Goal: Task Accomplishment & Management: Manage account settings

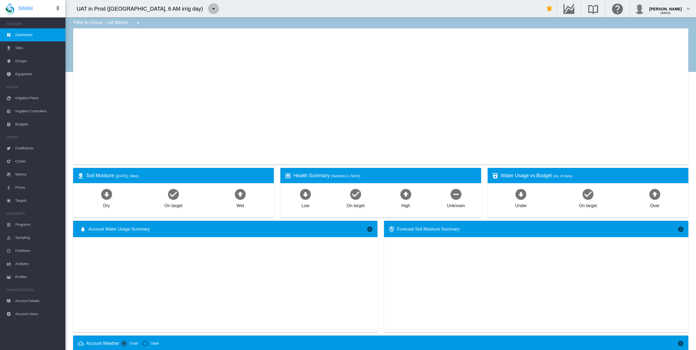
click at [210, 7] on md-icon "icon-menu-down" at bounding box center [213, 8] width 7 height 7
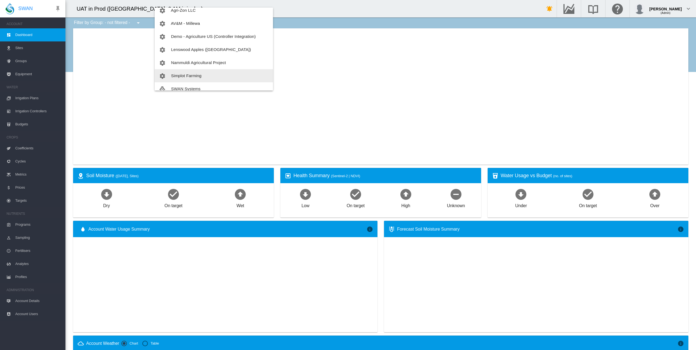
scroll to position [65, 0]
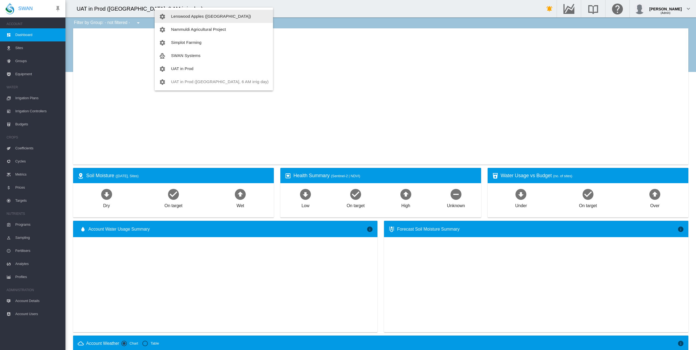
click at [58, 8] on md-backdrop at bounding box center [348, 175] width 696 height 350
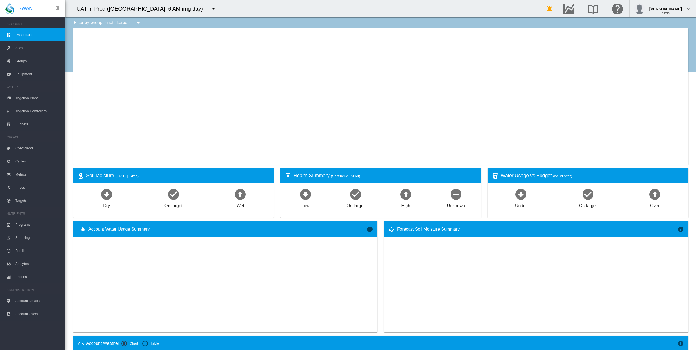
click at [58, 8] on md-icon "icon-pin" at bounding box center [58, 8] width 7 height 7
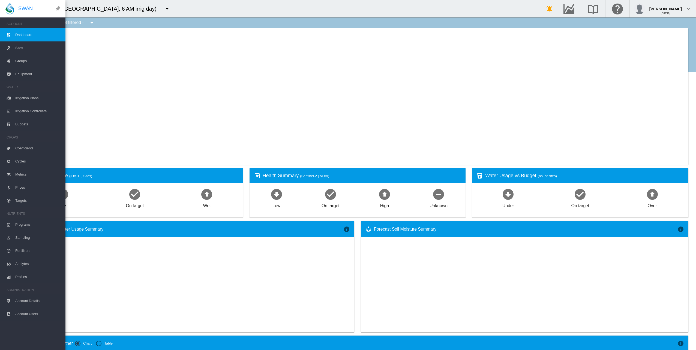
click at [59, 9] on md-icon "icon-pin" at bounding box center [57, 8] width 9 height 9
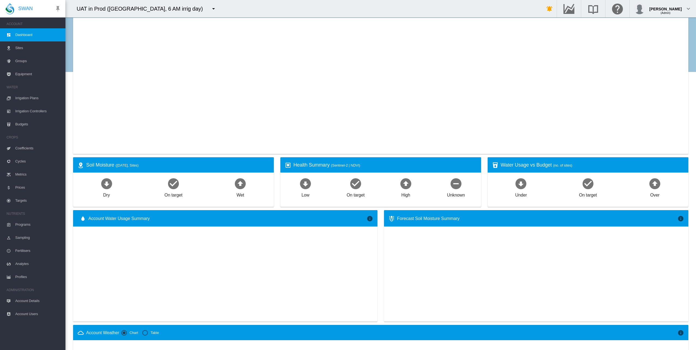
scroll to position [0, 0]
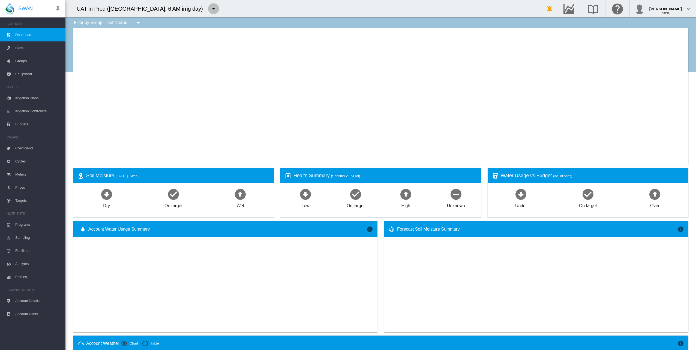
click at [210, 9] on md-icon "icon-menu-down" at bounding box center [213, 8] width 7 height 7
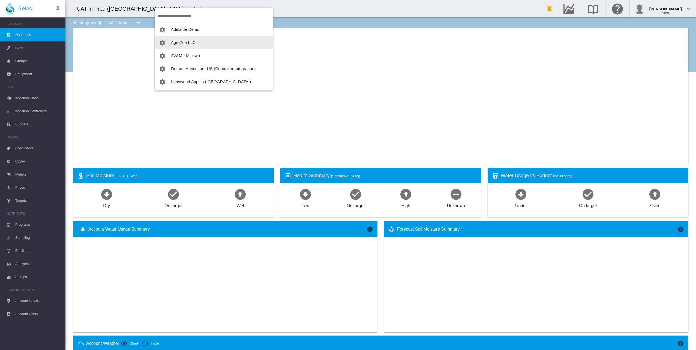
click at [178, 41] on span "Agri-Zon LLC" at bounding box center [183, 42] width 25 height 5
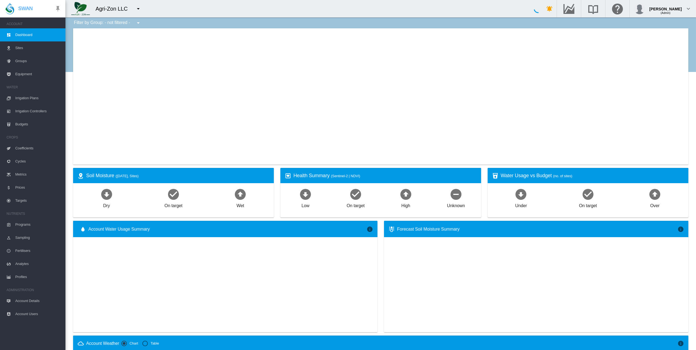
type input "**********"
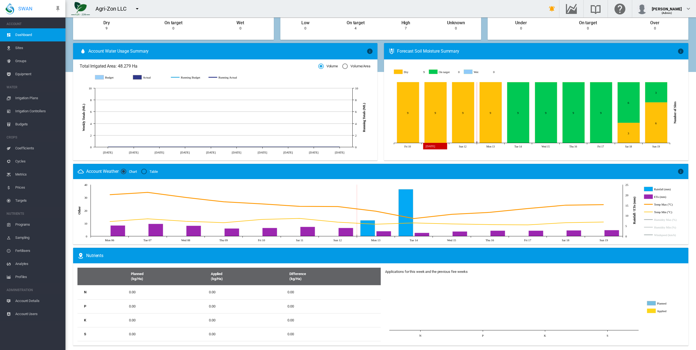
scroll to position [185, 0]
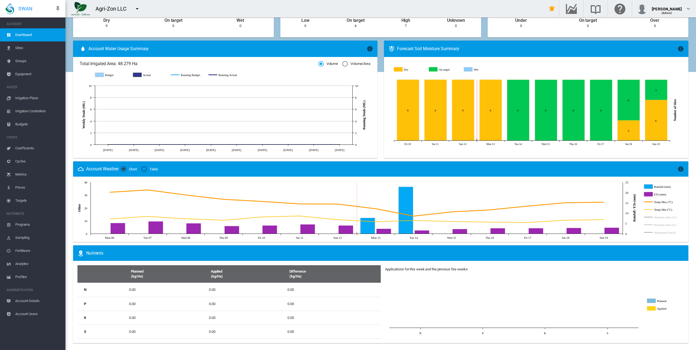
click at [112, 9] on div "Agri-Zon LLC" at bounding box center [113, 9] width 36 height 8
click at [113, 10] on div "Agri-Zon LLC" at bounding box center [113, 9] width 36 height 8
click at [139, 9] on md-icon "icon-menu-down" at bounding box center [137, 8] width 7 height 7
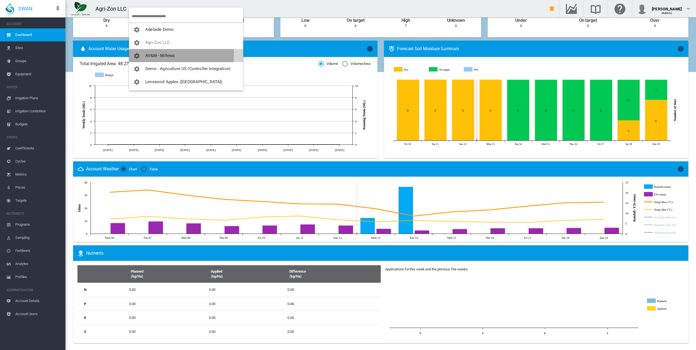
click at [158, 56] on span "AV&M - Millewa" at bounding box center [159, 55] width 29 height 5
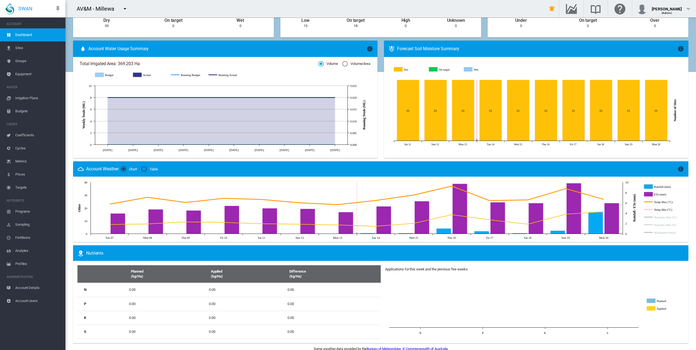
click at [125, 9] on md-icon "icon-menu-down" at bounding box center [125, 8] width 7 height 7
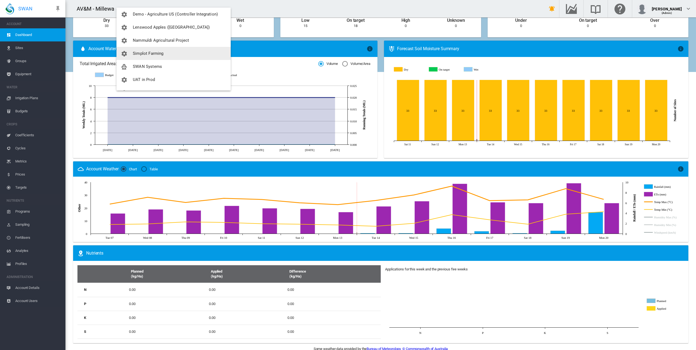
scroll to position [65, 0]
click at [149, 41] on span "Simplot Farming" at bounding box center [148, 42] width 31 height 5
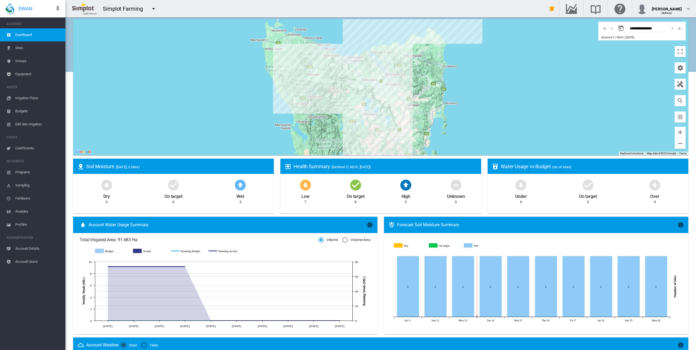
scroll to position [0, 0]
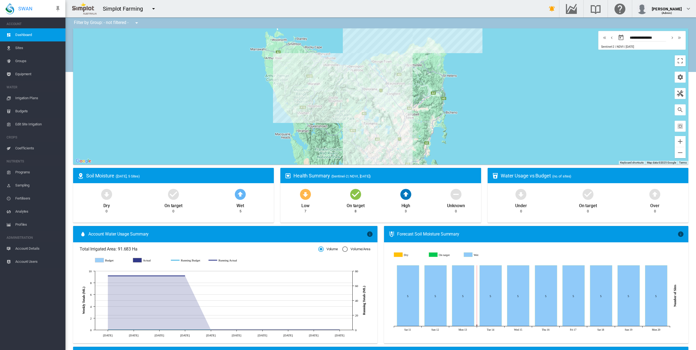
click at [151, 10] on md-icon "icon-menu-down" at bounding box center [153, 8] width 7 height 7
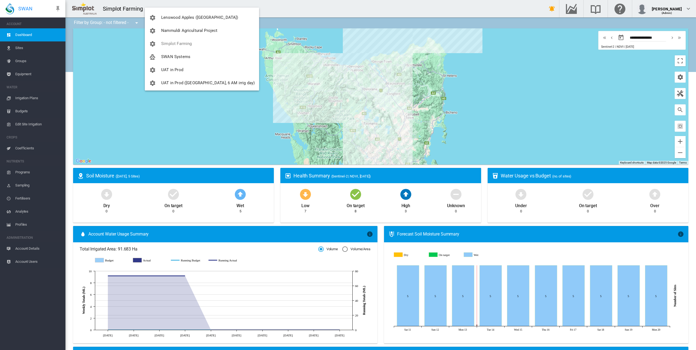
scroll to position [65, 0]
click at [170, 54] on span "SWAN Systems" at bounding box center [175, 55] width 29 height 5
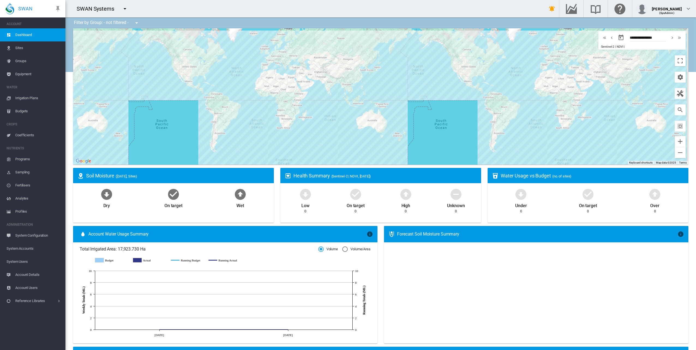
click at [125, 10] on md-icon "icon-menu-down" at bounding box center [125, 8] width 7 height 7
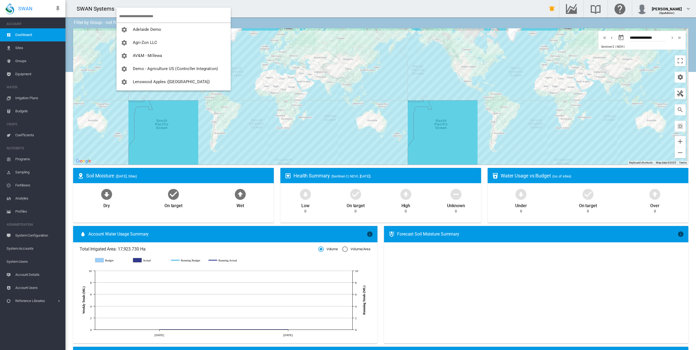
drag, startPoint x: 127, startPoint y: 11, endPoint x: 298, endPoint y: 17, distance: 171.1
click at [305, 15] on md-backdrop at bounding box center [348, 175] width 696 height 350
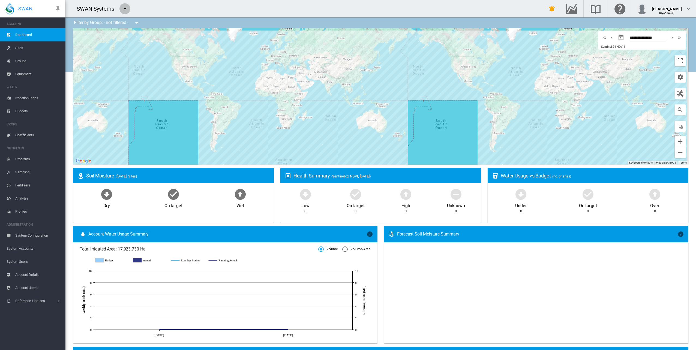
click at [127, 9] on md-icon "icon-menu-down" at bounding box center [125, 8] width 7 height 7
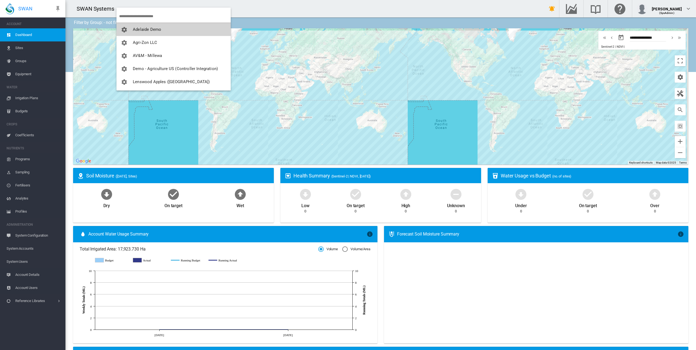
click at [134, 25] on button "Adelaide Demo" at bounding box center [173, 29] width 114 height 13
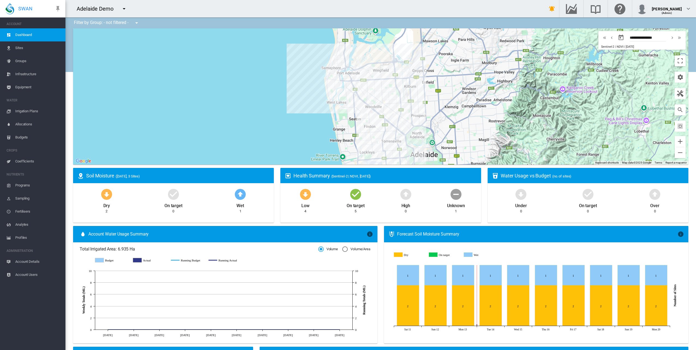
click at [124, 8] on md-icon "icon-menu-down" at bounding box center [124, 8] width 7 height 7
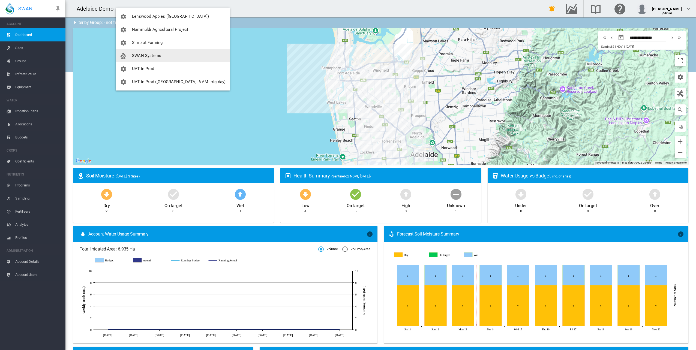
click at [142, 57] on span "SWAN Systems" at bounding box center [146, 55] width 29 height 5
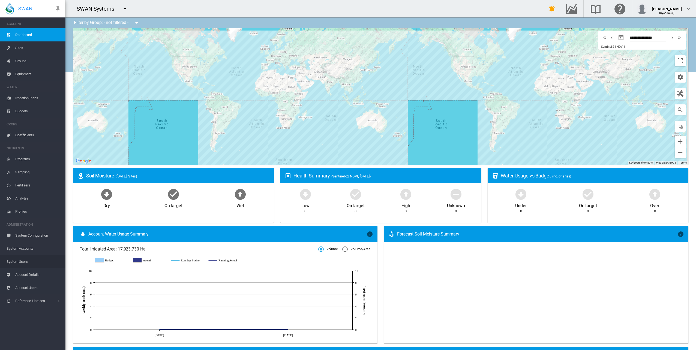
click at [21, 260] on span "System Users" at bounding box center [34, 261] width 55 height 13
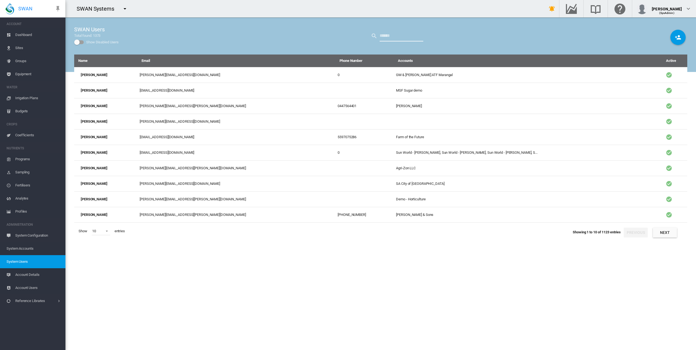
click at [393, 35] on input "text" at bounding box center [402, 36] width 44 height 11
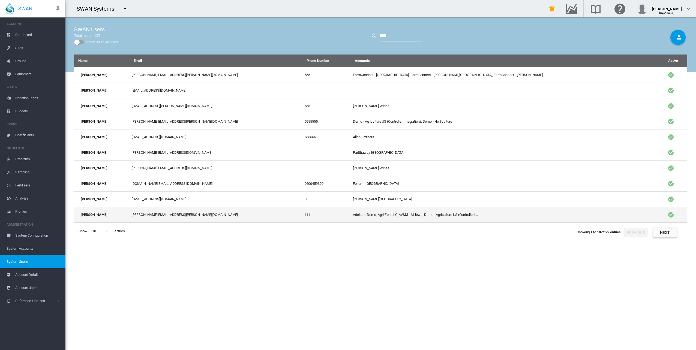
type input "****"
click at [400, 217] on td "Adelaide Demo, Agri-Zon LLC, AV&M - Millewa, Demo - Agriculture US (Controller …" at bounding box center [505, 215] width 308 height 16
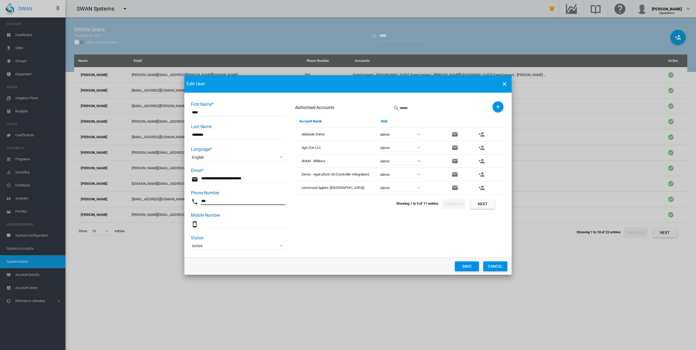
drag, startPoint x: 218, startPoint y: 199, endPoint x: 185, endPoint y: 195, distance: 33.5
click at [185, 195] on md-dialog-content "First Name* **** Last Name ******** Language* English Deutsch English Español F…" at bounding box center [347, 175] width 327 height 165
click at [259, 219] on md-input-container "Note: at least one phone number is required" at bounding box center [238, 227] width 94 height 16
click at [497, 266] on button "Cancel" at bounding box center [495, 267] width 24 height 10
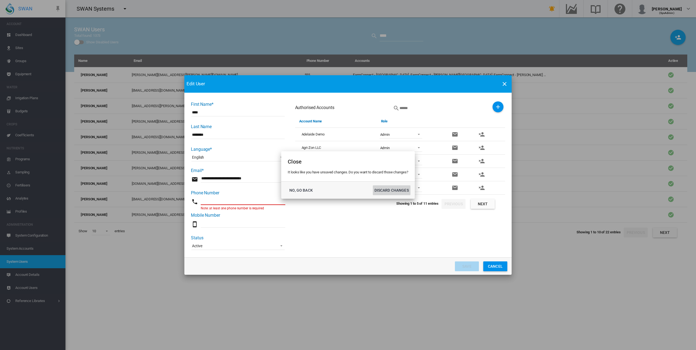
click at [400, 190] on button "DISCARD CHANGES" at bounding box center [392, 190] width 38 height 10
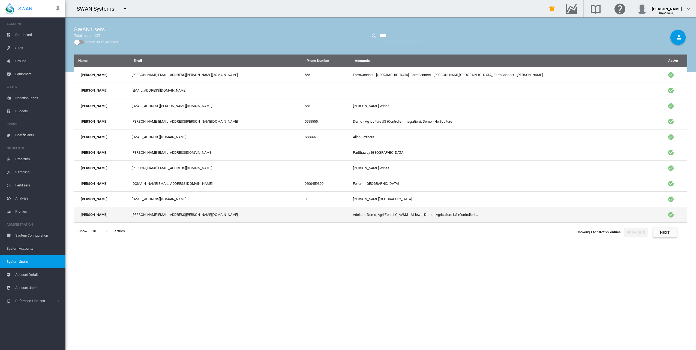
click at [342, 214] on td at bounding box center [326, 215] width 49 height 16
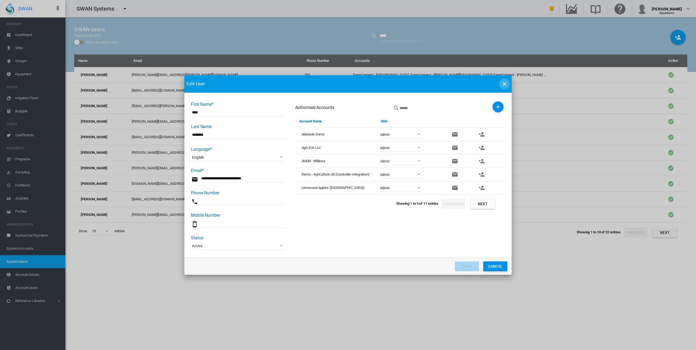
click at [503, 87] on md-icon "icon-close" at bounding box center [504, 84] width 7 height 7
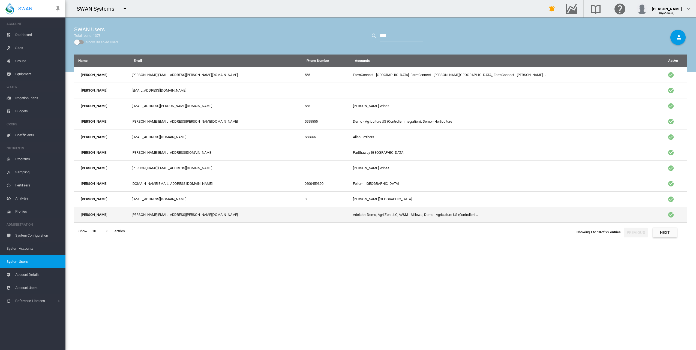
click at [107, 212] on td "[PERSON_NAME]" at bounding box center [101, 215] width 55 height 16
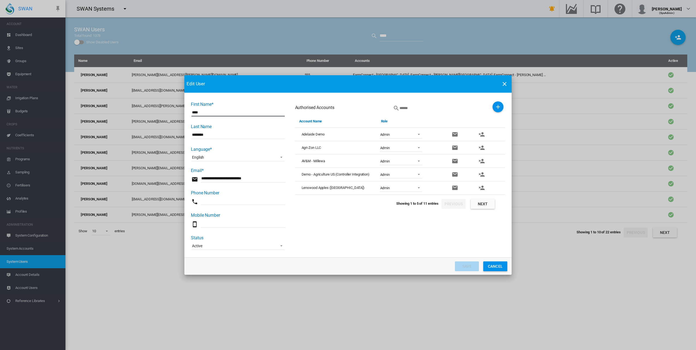
click at [489, 204] on button "Next" at bounding box center [483, 204] width 24 height 10
click at [489, 202] on button "Next" at bounding box center [483, 204] width 24 height 10
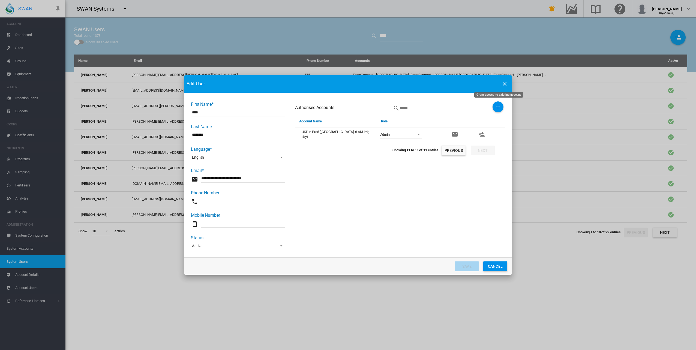
click at [494, 107] on button "Grant access to existing account" at bounding box center [498, 106] width 11 height 11
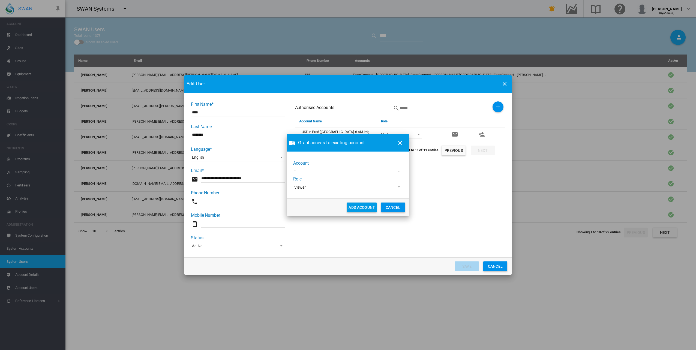
click at [325, 189] on span "Viewer" at bounding box center [343, 187] width 99 height 5
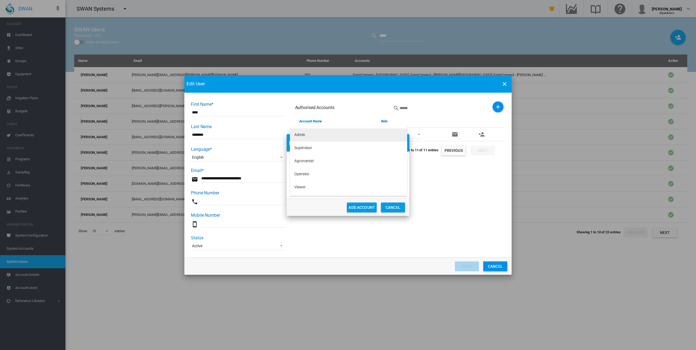
click at [311, 136] on md-option "Admin" at bounding box center [348, 134] width 117 height 13
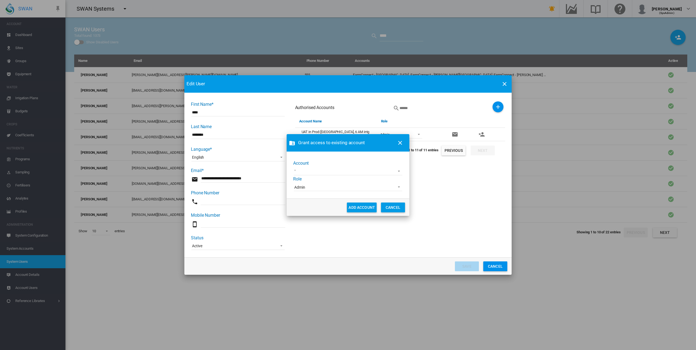
click at [306, 172] on md-select "100+ Project [GEOGRAPHIC_DATA] AgLogic Burlington Farming AgriLand Farming [PER…" at bounding box center [348, 171] width 109 height 8
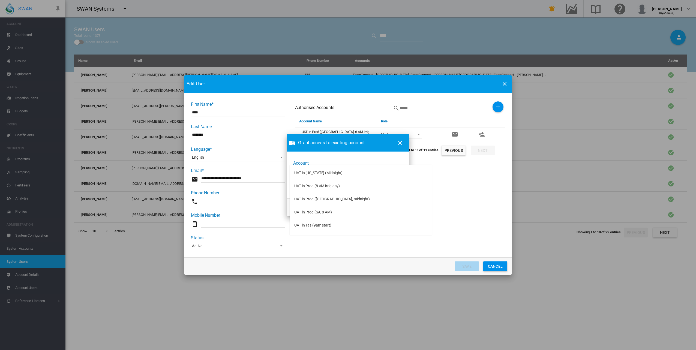
scroll to position [2485, 0]
click at [335, 212] on md-option "UAT in Prod (SA, 8 AM)" at bounding box center [361, 212] width 142 height 13
click at [371, 208] on button "ADD ACCOUNT" at bounding box center [362, 208] width 30 height 10
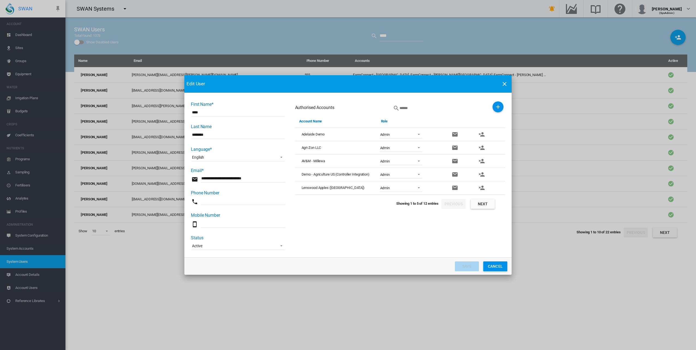
click at [482, 200] on button "Next" at bounding box center [483, 204] width 24 height 10
click at [481, 202] on button "Next" at bounding box center [483, 204] width 24 height 10
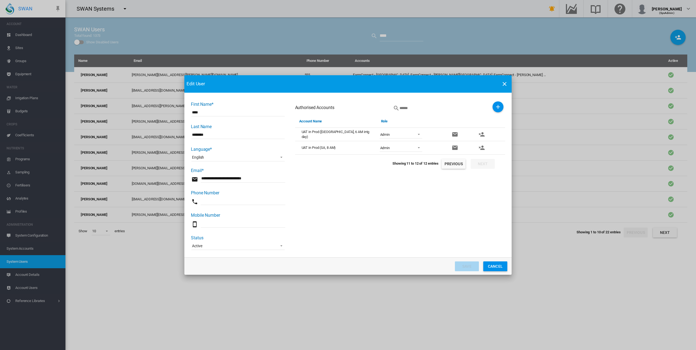
click at [222, 200] on input "First Name* ..." at bounding box center [243, 201] width 85 height 8
type input "***"
click at [465, 267] on button "Save" at bounding box center [467, 267] width 24 height 10
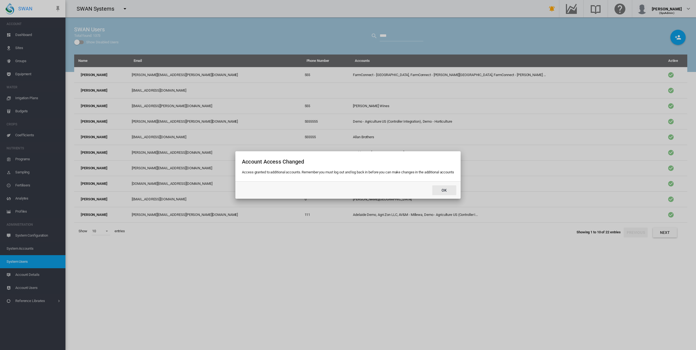
click at [450, 189] on button "Ok" at bounding box center [444, 190] width 24 height 10
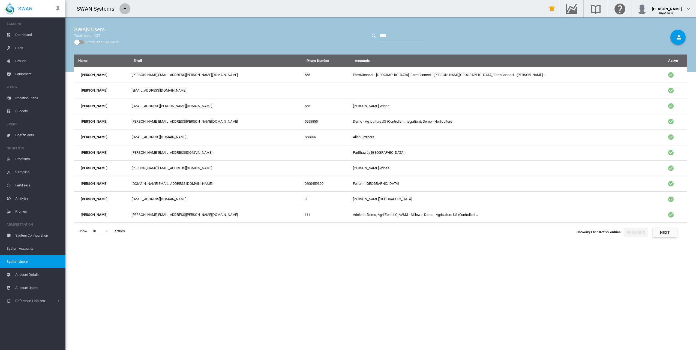
click at [124, 10] on md-icon "icon-menu-down" at bounding box center [125, 8] width 7 height 7
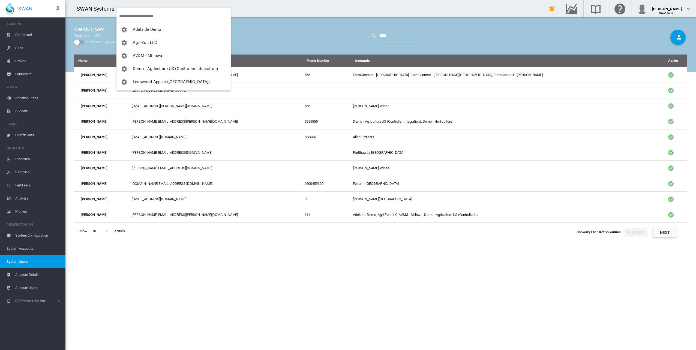
scroll to position [79, 0]
click at [180, 81] on button "UAT in Prod (SA, 8 AM)" at bounding box center [173, 81] width 114 height 13
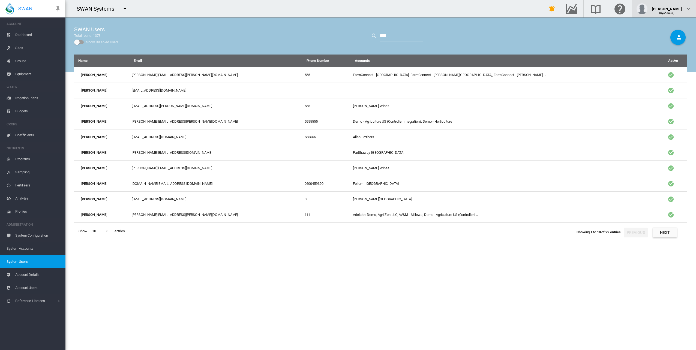
click at [681, 12] on div "(SysAdmin)" at bounding box center [667, 10] width 30 height 5
click at [665, 41] on button "Logout" at bounding box center [664, 39] width 52 height 9
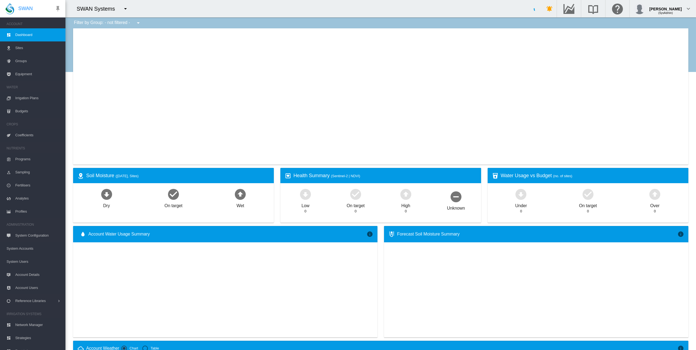
click at [114, 8] on div "SWAN Systems" at bounding box center [98, 9] width 43 height 8
type input "**********"
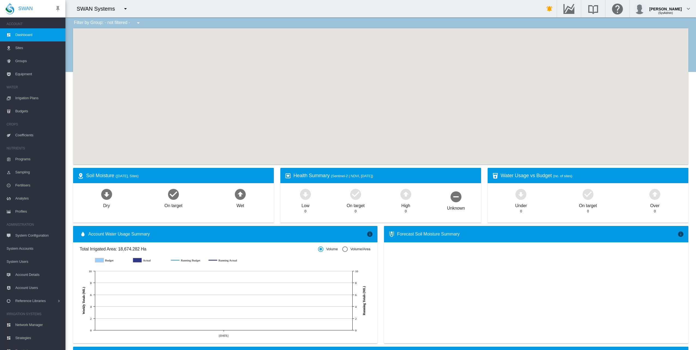
click at [121, 8] on button "button" at bounding box center [125, 8] width 11 height 11
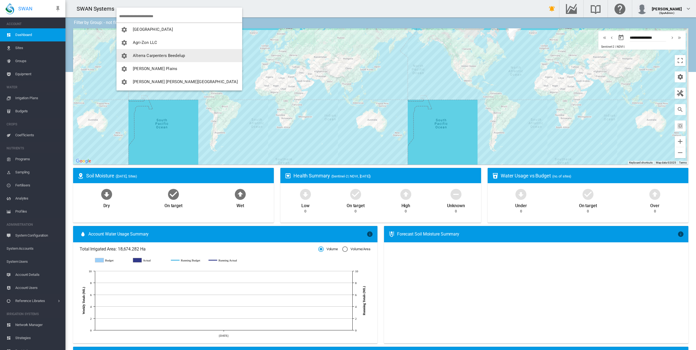
scroll to position [52, 0]
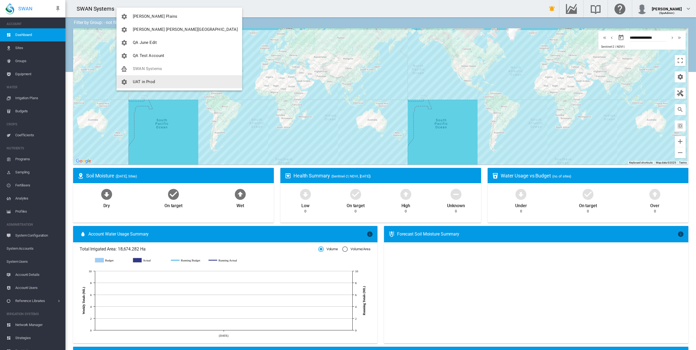
click at [140, 83] on span "UAT in Prod" at bounding box center [144, 81] width 22 height 5
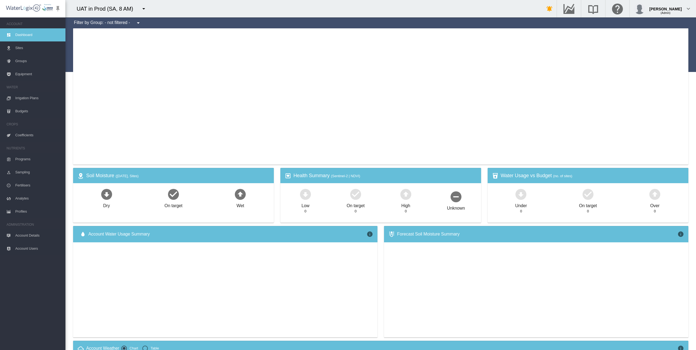
click at [143, 11] on md-icon "icon-menu-down" at bounding box center [143, 8] width 7 height 7
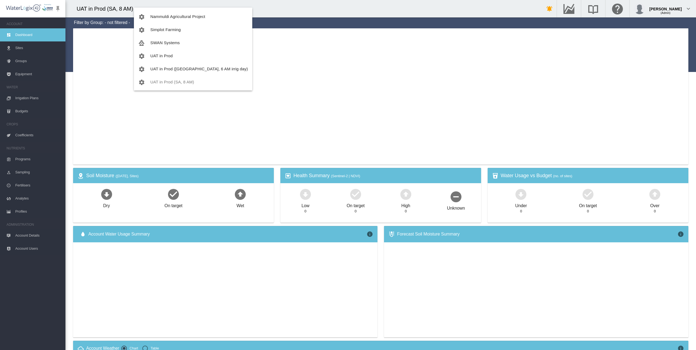
scroll to position [79, 0]
click at [173, 68] on span "UAT in Prod ([GEOGRAPHIC_DATA], 6 AM irrig day)" at bounding box center [199, 68] width 98 height 5
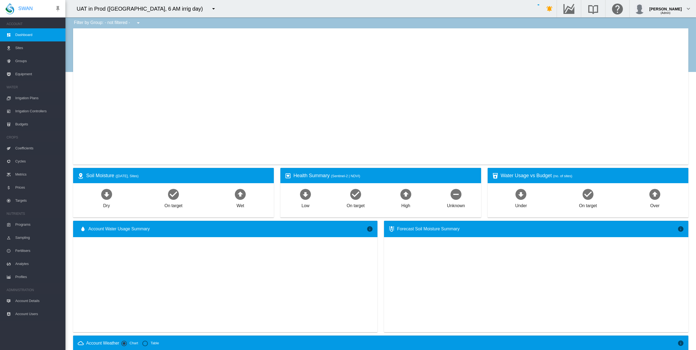
type input "**********"
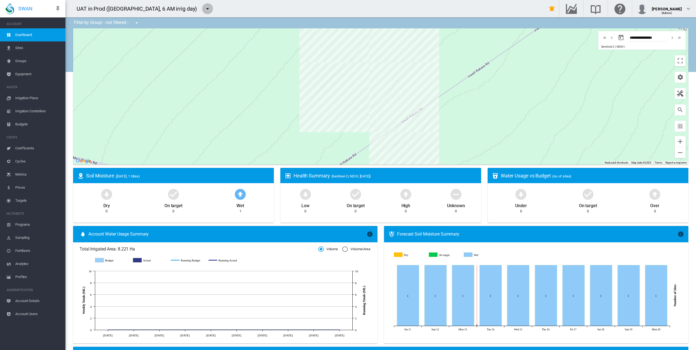
click at [204, 7] on md-icon "icon-menu-down" at bounding box center [207, 8] width 7 height 7
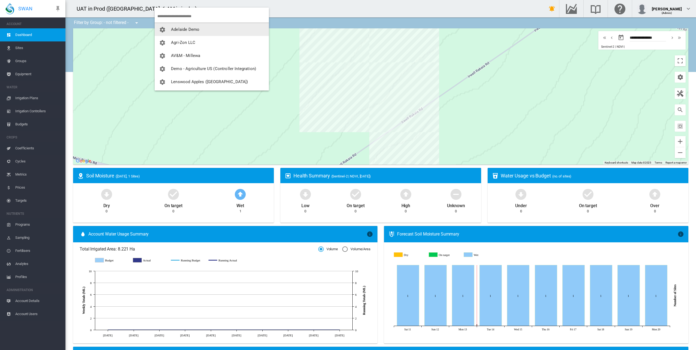
click at [183, 29] on span "Adelaide Demo" at bounding box center [185, 29] width 28 height 5
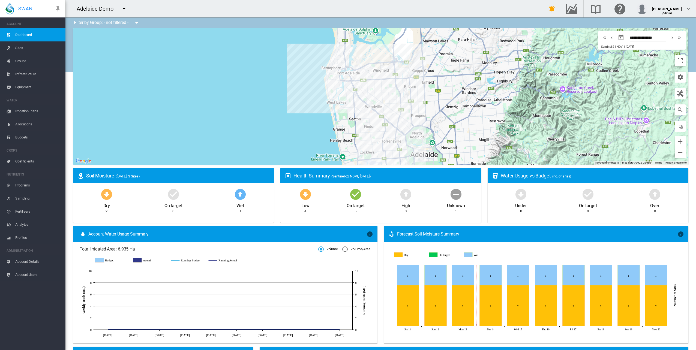
click at [121, 11] on md-icon "icon-menu-down" at bounding box center [124, 8] width 7 height 7
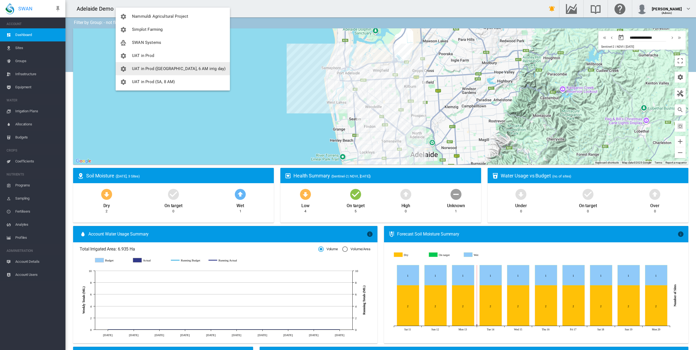
click at [136, 67] on span "UAT in Prod ([GEOGRAPHIC_DATA], 6 AM irrig day)" at bounding box center [179, 68] width 94 height 5
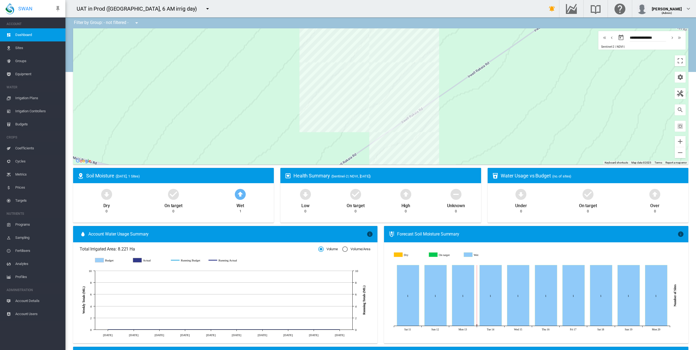
click at [204, 7] on md-icon "icon-menu-down" at bounding box center [207, 8] width 7 height 7
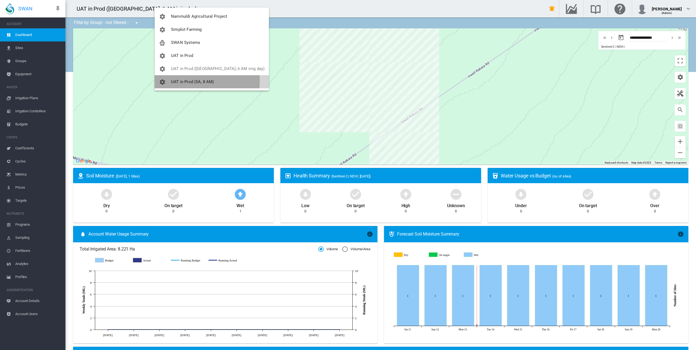
click at [190, 81] on span "UAT in Prod (SA, 8 AM)" at bounding box center [192, 81] width 43 height 5
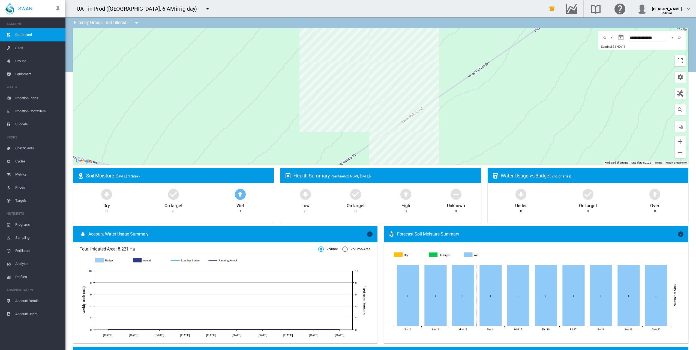
click at [154, 10] on div "UAT in Prod ([GEOGRAPHIC_DATA], 6 AM irrig day)" at bounding box center [139, 9] width 125 height 8
click at [204, 9] on md-icon "icon-menu-down" at bounding box center [207, 8] width 7 height 7
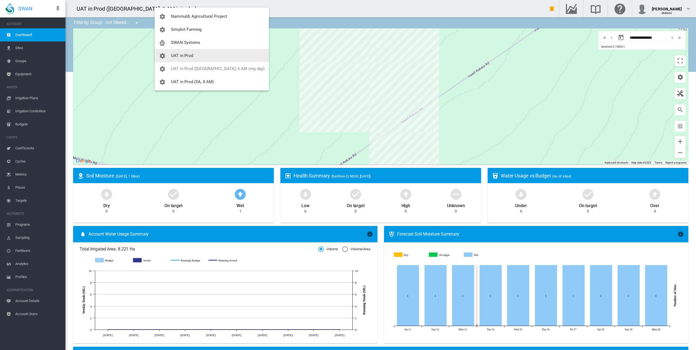
click at [183, 53] on span "UAT in Prod" at bounding box center [182, 55] width 22 height 5
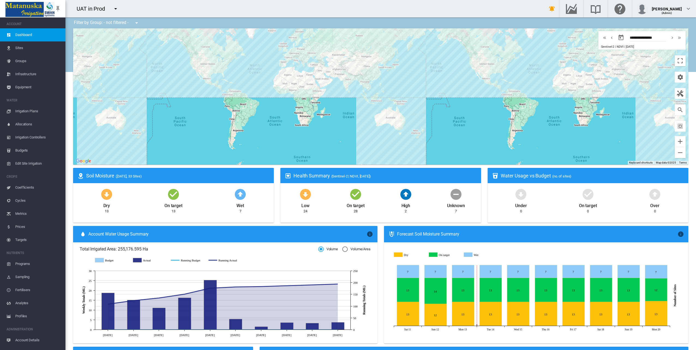
click at [115, 9] on md-icon "icon-menu-down" at bounding box center [115, 8] width 7 height 7
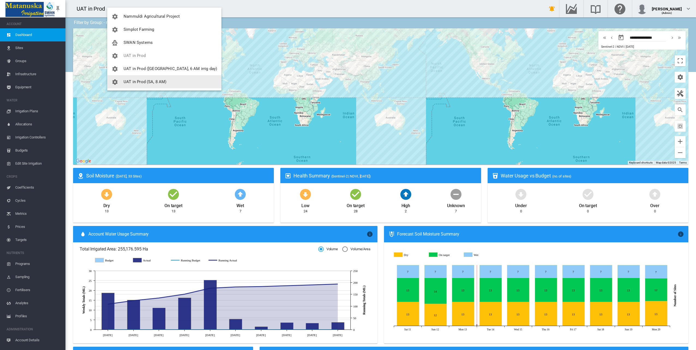
click at [148, 82] on span "UAT in Prod (SA, 8 AM)" at bounding box center [145, 81] width 43 height 5
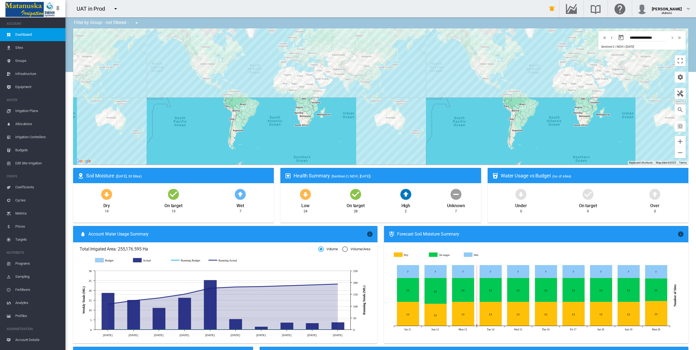
scroll to position [0, 0]
click at [115, 8] on md-icon "icon-menu-down" at bounding box center [115, 8] width 7 height 7
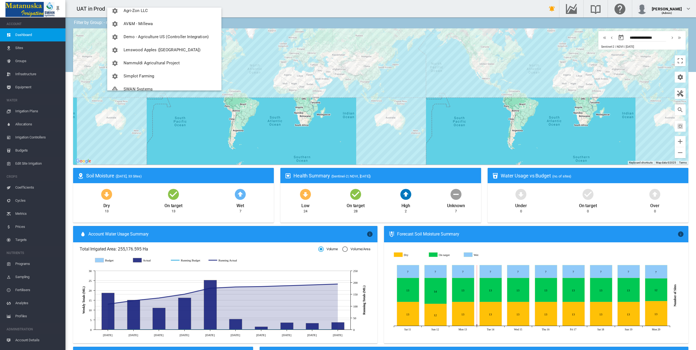
scroll to position [79, 0]
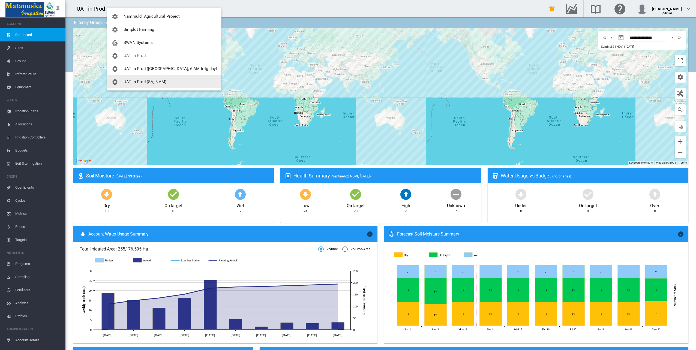
click at [162, 81] on span "UAT in Prod (SA, 8 AM)" at bounding box center [145, 81] width 43 height 5
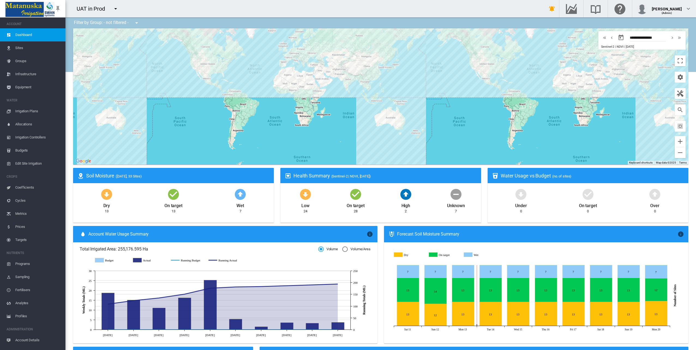
click at [109, 10] on div "UAT in Prod" at bounding box center [93, 9] width 33 height 8
click at [121, 11] on md-menu at bounding box center [116, 8] width 13 height 11
click at [116, 11] on md-icon "icon-menu-down" at bounding box center [115, 8] width 7 height 7
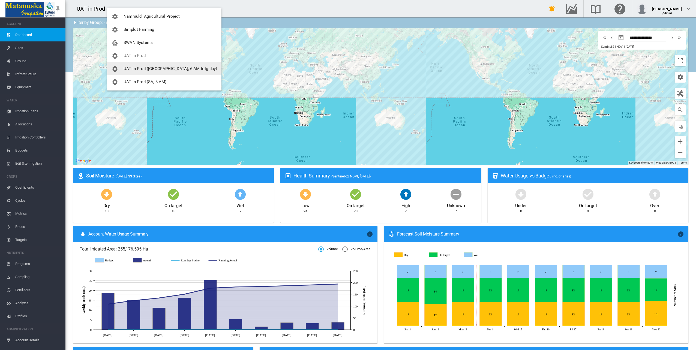
click at [154, 70] on span "UAT in Prod ([GEOGRAPHIC_DATA], 6 AM irrig day)" at bounding box center [171, 68] width 94 height 5
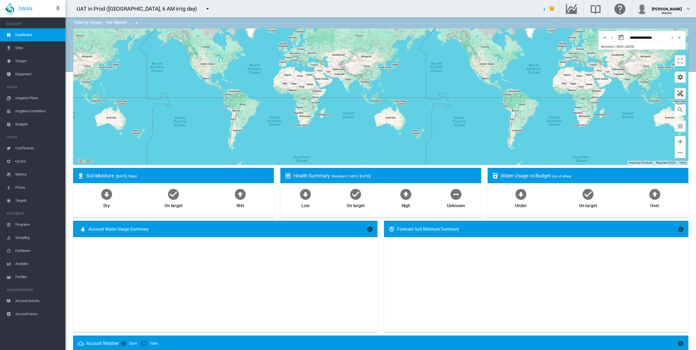
type input "**********"
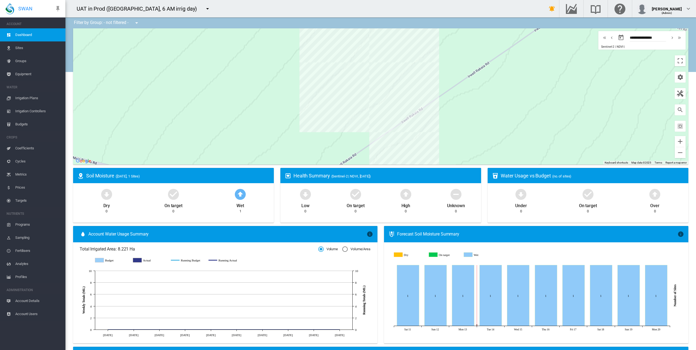
click at [204, 8] on md-icon "icon-menu-down" at bounding box center [207, 8] width 7 height 7
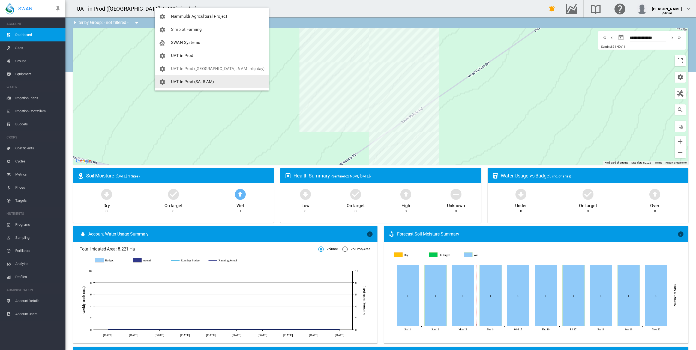
click at [210, 80] on span "UAT in Prod (SA, 8 AM)" at bounding box center [192, 81] width 43 height 5
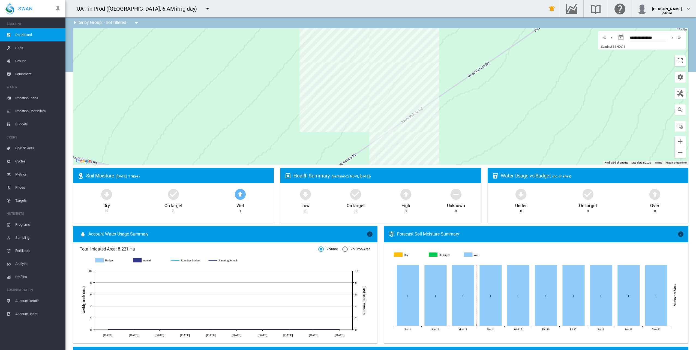
click at [204, 10] on md-icon "icon-menu-down" at bounding box center [207, 8] width 7 height 7
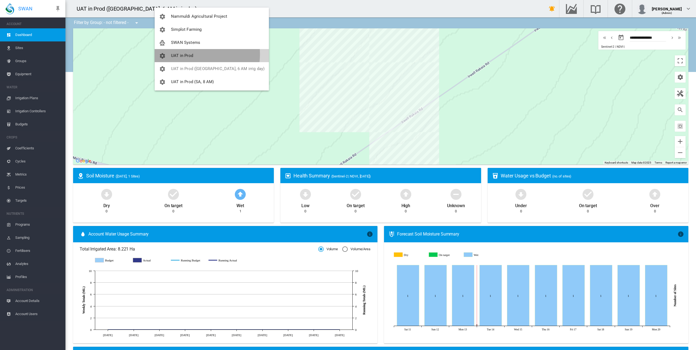
click at [190, 54] on span "UAT in Prod" at bounding box center [182, 55] width 22 height 5
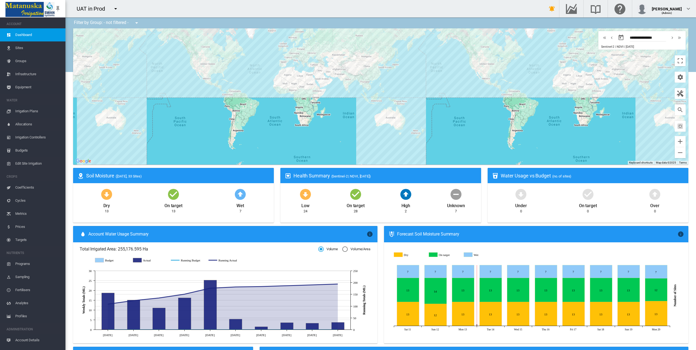
click at [113, 9] on md-icon "icon-menu-down" at bounding box center [115, 8] width 7 height 7
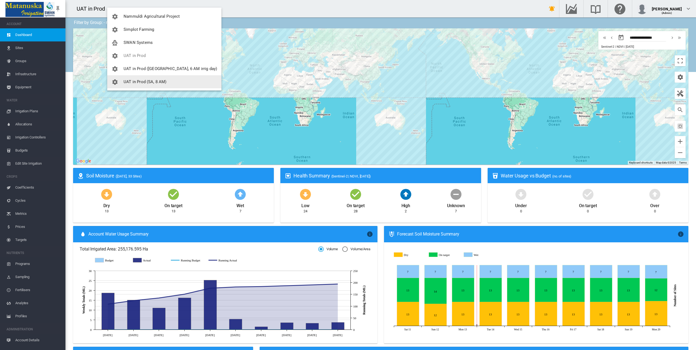
click at [145, 82] on span "UAT in Prod (SA, 8 AM)" at bounding box center [145, 81] width 43 height 5
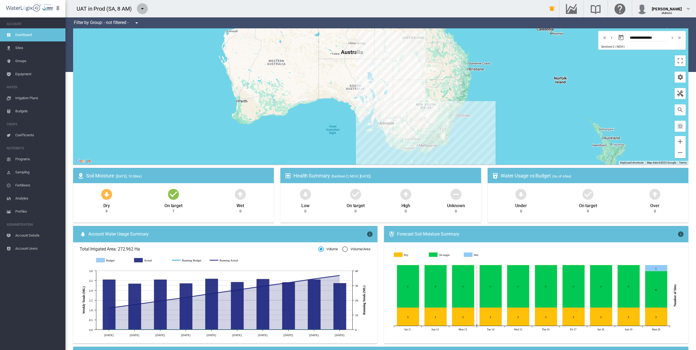
click at [142, 9] on md-icon "icon-menu-down" at bounding box center [142, 8] width 7 height 7
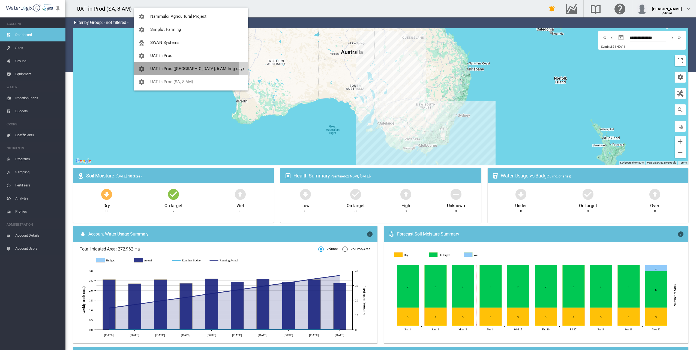
click at [178, 69] on span "UAT in Prod ([GEOGRAPHIC_DATA], 6 AM irrig day)" at bounding box center [197, 68] width 94 height 5
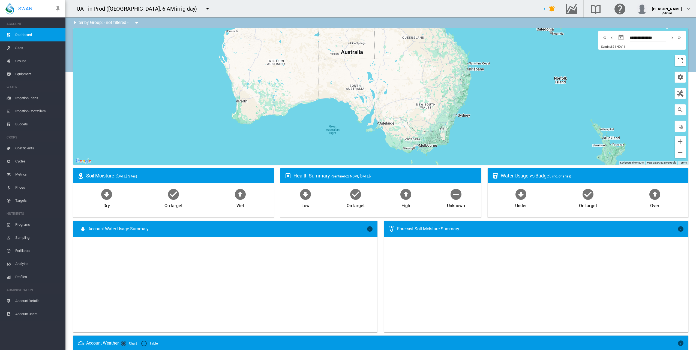
type input "**********"
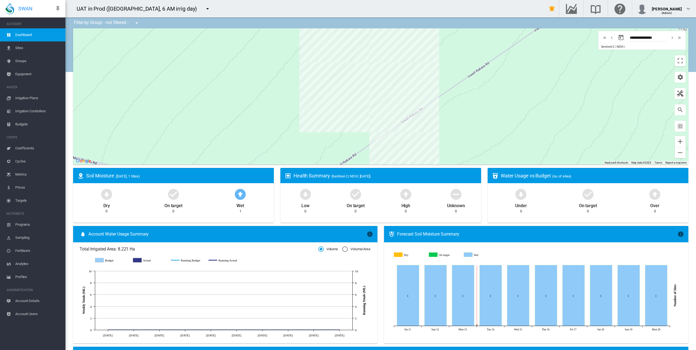
click at [24, 301] on span "Account Details" at bounding box center [38, 301] width 46 height 13
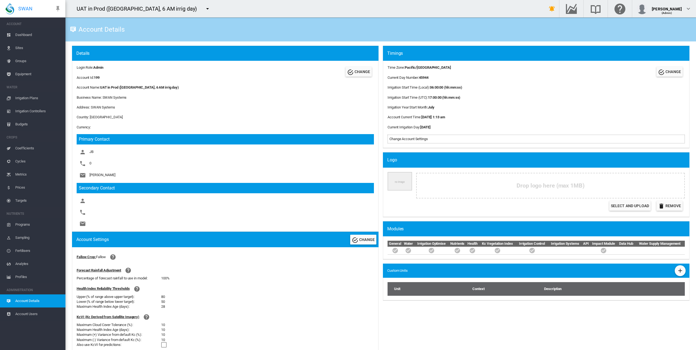
click at [22, 277] on span "Profiles" at bounding box center [38, 277] width 46 height 13
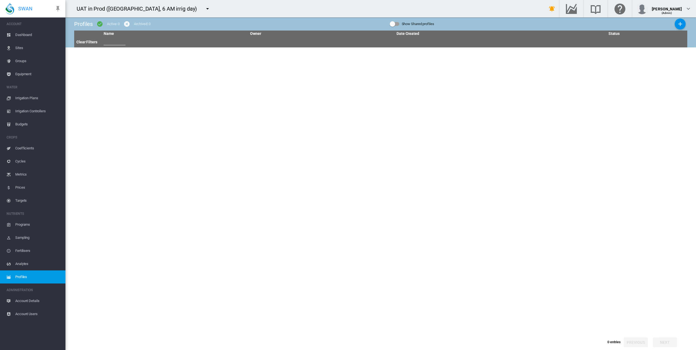
click at [22, 223] on span "Programs" at bounding box center [38, 224] width 46 height 13
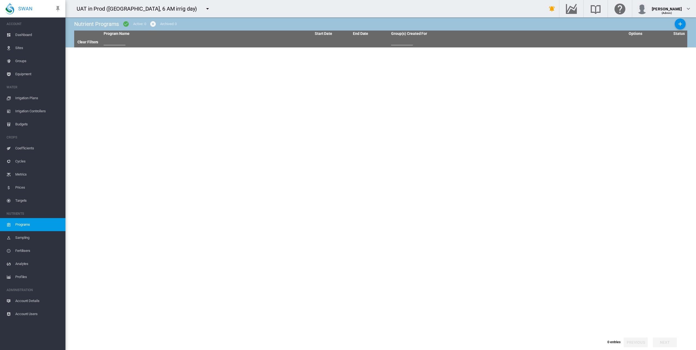
click at [204, 7] on md-icon "icon-menu-down" at bounding box center [207, 8] width 7 height 7
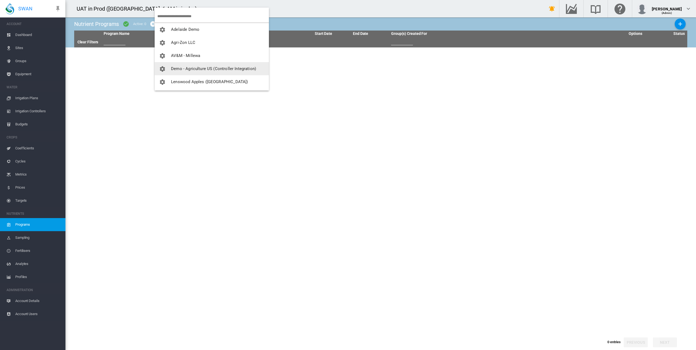
scroll to position [79, 0]
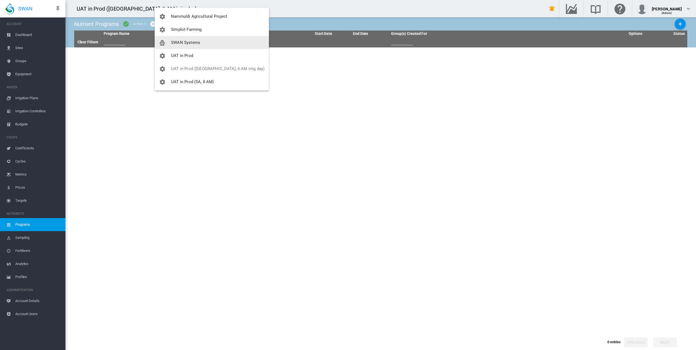
click at [185, 40] on span "SWAN Systems" at bounding box center [185, 42] width 29 height 5
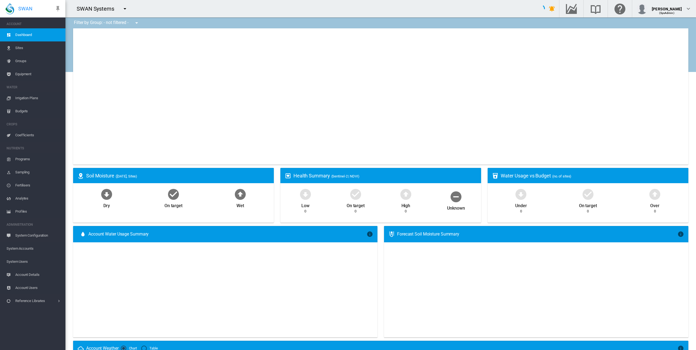
type input "**********"
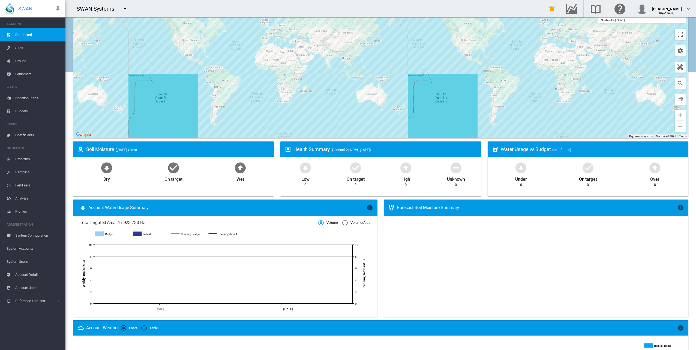
scroll to position [27, 0]
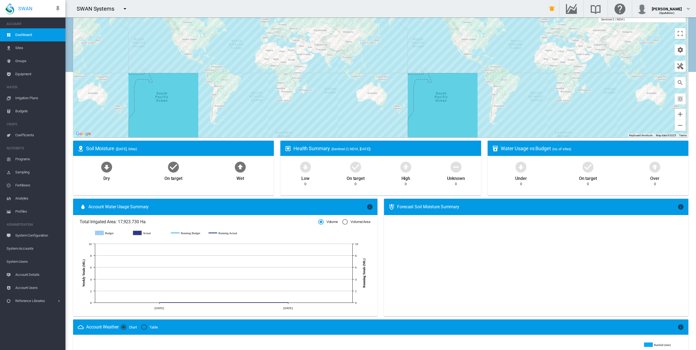
click at [26, 261] on span "System Users" at bounding box center [34, 261] width 55 height 13
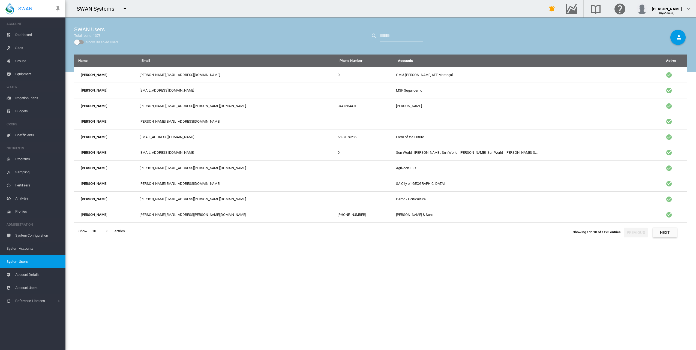
click at [410, 35] on input "text" at bounding box center [402, 36] width 44 height 11
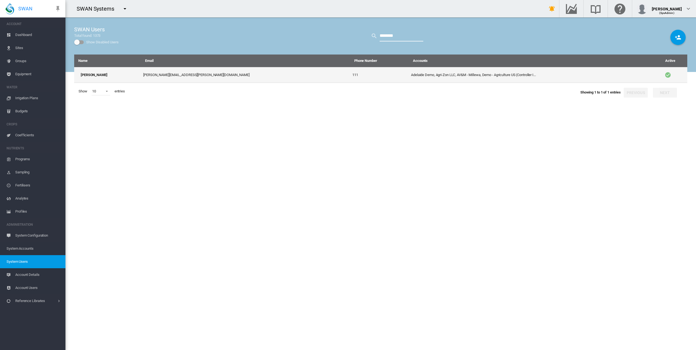
type input "********"
click at [98, 74] on td "[PERSON_NAME]" at bounding box center [107, 75] width 67 height 16
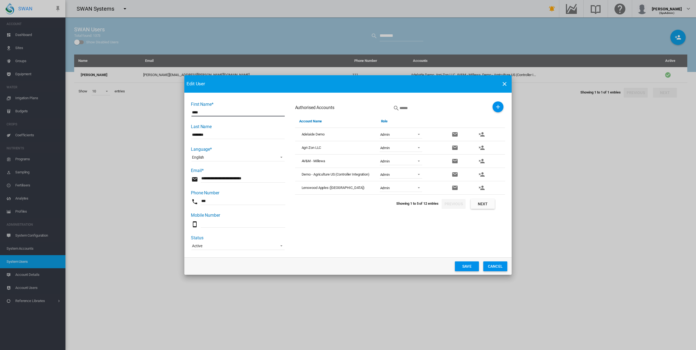
click at [487, 205] on button "Next" at bounding box center [483, 204] width 24 height 10
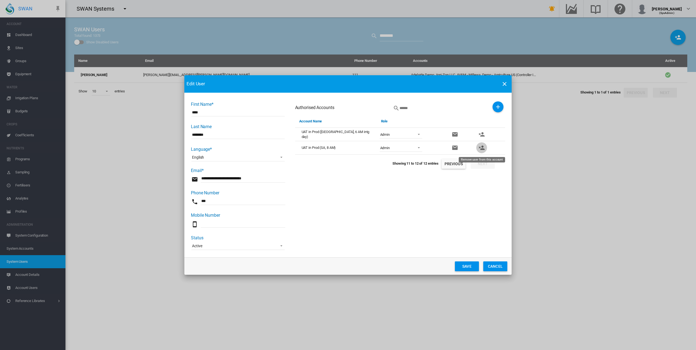
click at [483, 147] on md-icon "icon-account-remove" at bounding box center [481, 148] width 7 height 7
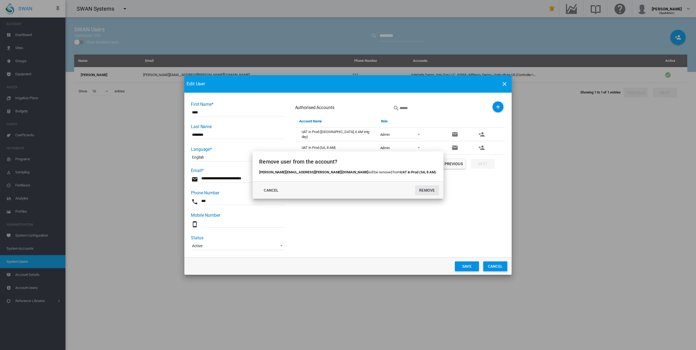
click at [415, 189] on button "REMOVE" at bounding box center [427, 190] width 24 height 10
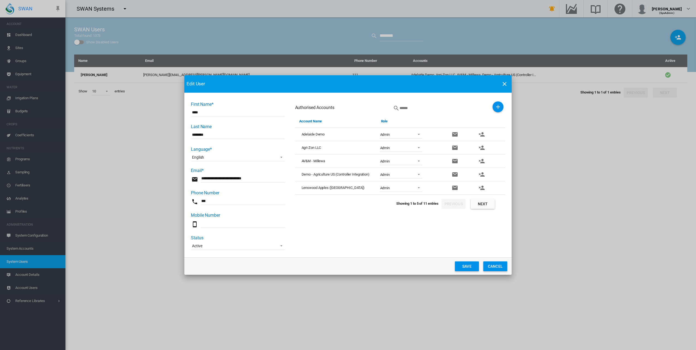
click at [465, 266] on button "Save" at bounding box center [467, 267] width 24 height 10
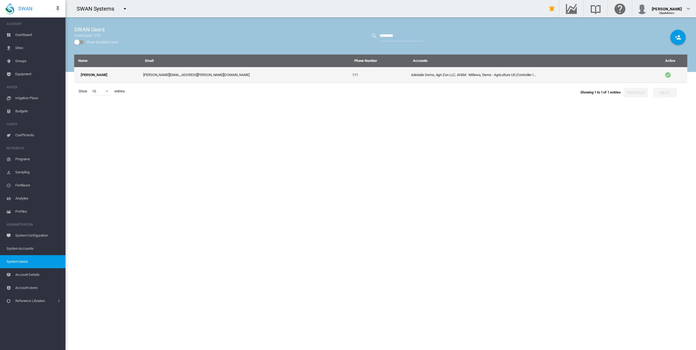
click at [260, 77] on td "[PERSON_NAME][EMAIL_ADDRESS][PERSON_NAME][DOMAIN_NAME]" at bounding box center [245, 75] width 209 height 16
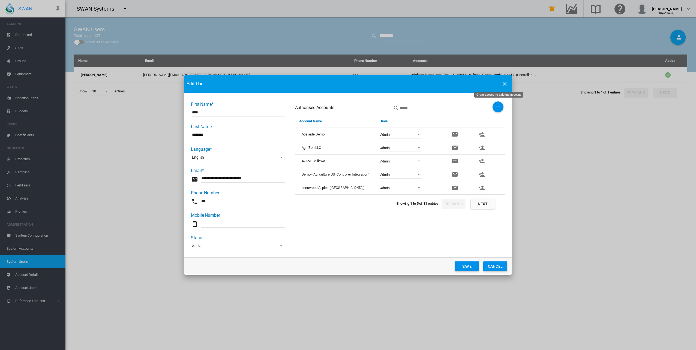
click at [499, 106] on md-icon "icon-plus" at bounding box center [498, 107] width 7 height 7
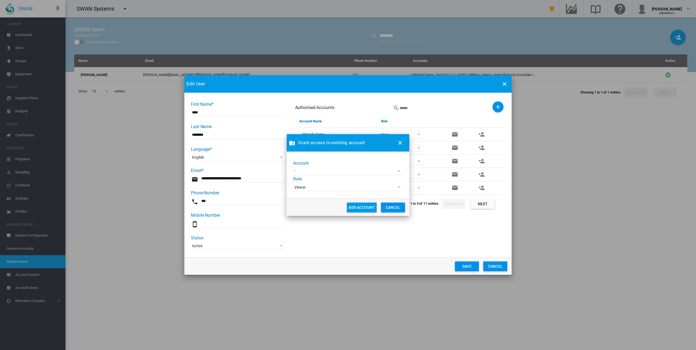
click at [326, 188] on span "Viewer" at bounding box center [343, 187] width 99 height 5
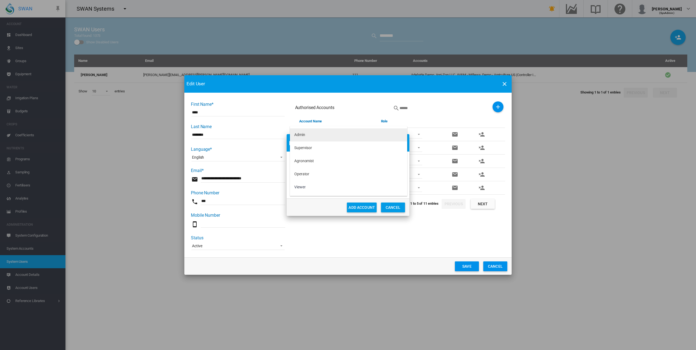
click at [316, 135] on md-option "Admin" at bounding box center [348, 134] width 117 height 13
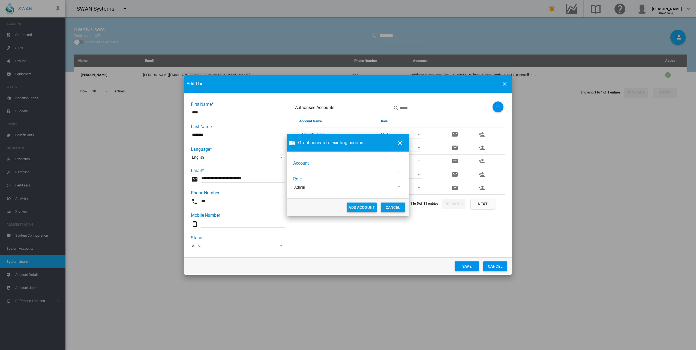
click at [303, 172] on md-select "100+ Project [GEOGRAPHIC_DATA] AgLogic Burlington Farming AgriLand Farming [PER…" at bounding box center [348, 171] width 109 height 8
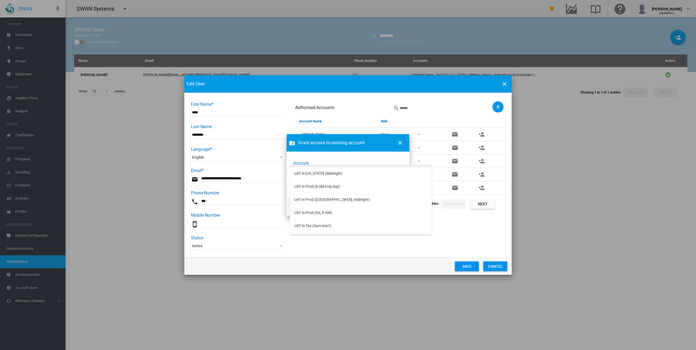
scroll to position [2458, 0]
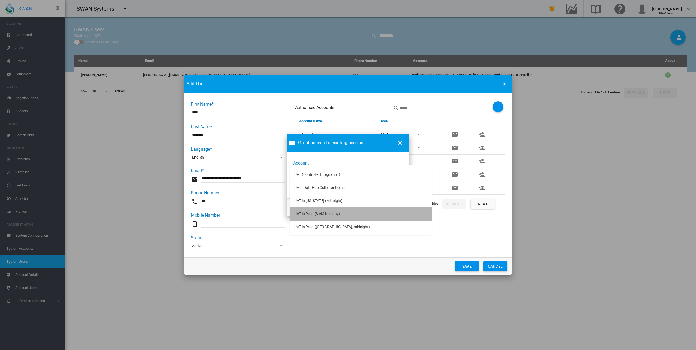
click at [365, 213] on md-option "UAT in Prod (8 AM irrig day)" at bounding box center [361, 214] width 142 height 13
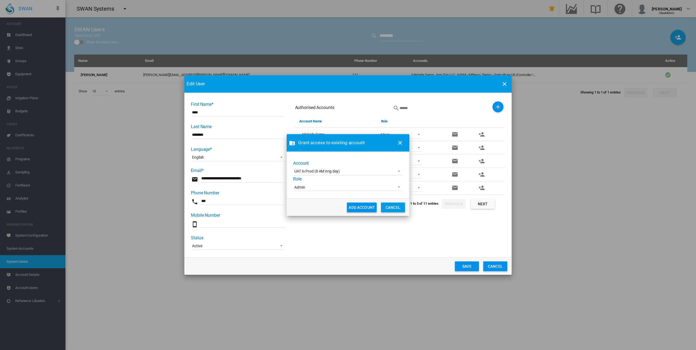
click at [359, 206] on button "ADD ACCOUNT" at bounding box center [362, 208] width 30 height 10
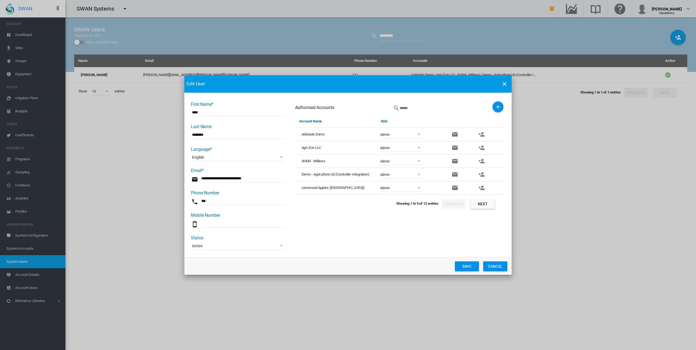
click at [468, 267] on button "Save" at bounding box center [467, 267] width 24 height 10
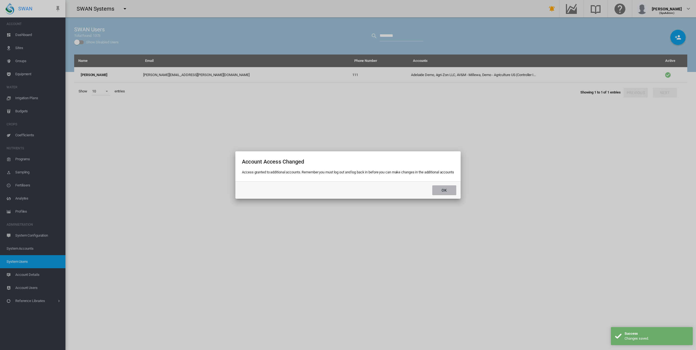
click at [449, 188] on button "Ok" at bounding box center [444, 190] width 24 height 10
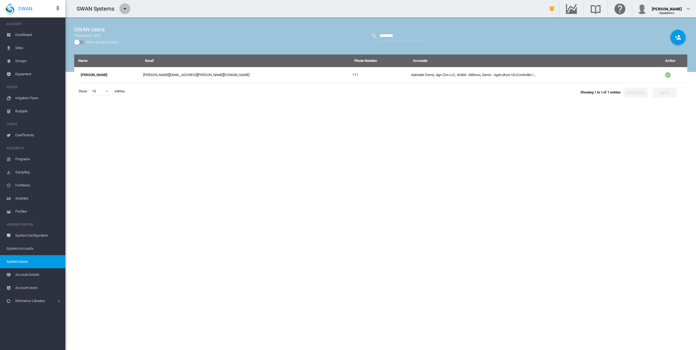
click at [123, 9] on md-icon "icon-menu-down" at bounding box center [125, 8] width 7 height 7
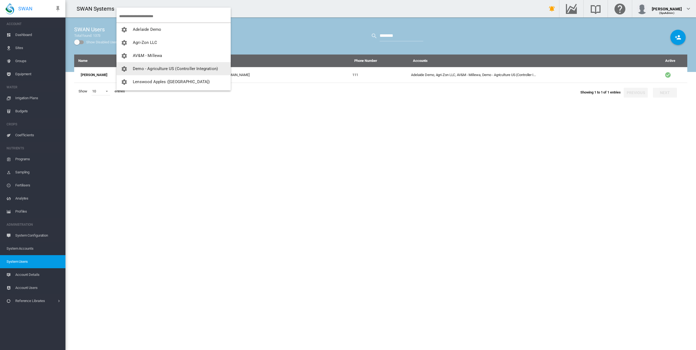
scroll to position [79, 0]
click at [180, 67] on span "UAT in Prod (8 AM irrig day)" at bounding box center [159, 68] width 52 height 5
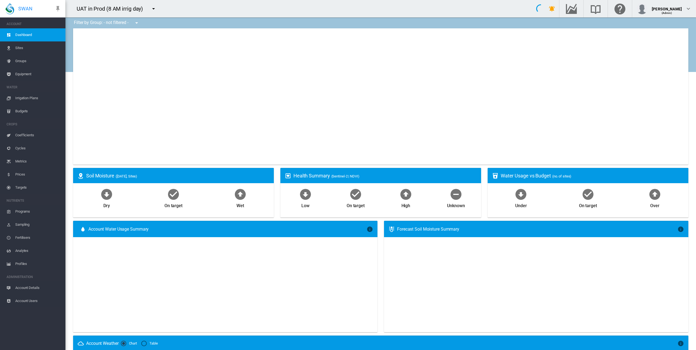
type input "**********"
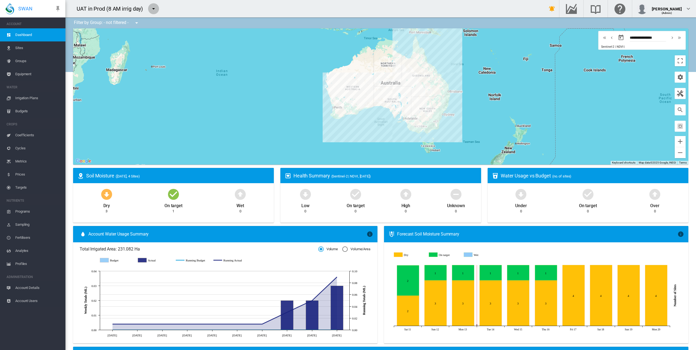
click at [152, 9] on md-icon "icon-menu-down" at bounding box center [153, 8] width 7 height 7
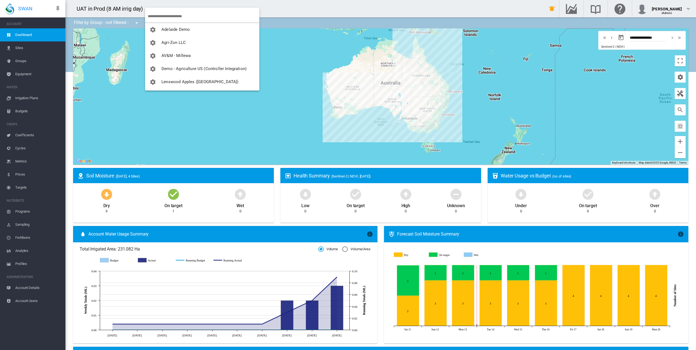
click at [125, 4] on md-backdrop at bounding box center [348, 175] width 696 height 350
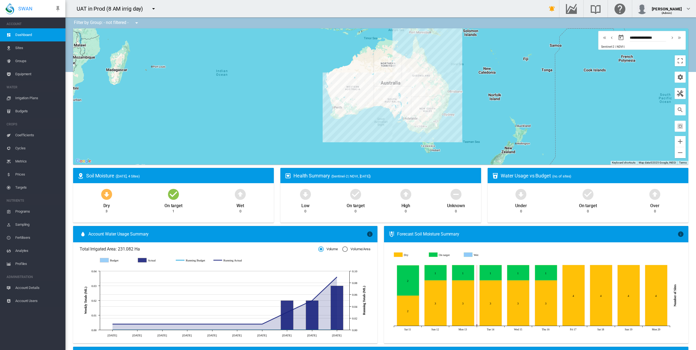
click at [124, 9] on div "UAT in Prod (8 AM irrig day)" at bounding box center [112, 9] width 71 height 8
click at [152, 8] on md-icon "icon-menu-down" at bounding box center [153, 8] width 7 height 7
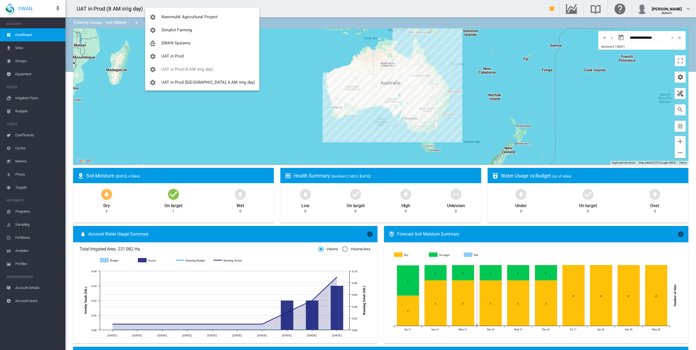
scroll to position [79, 0]
click at [179, 43] on span "SWAN Systems" at bounding box center [175, 42] width 29 height 5
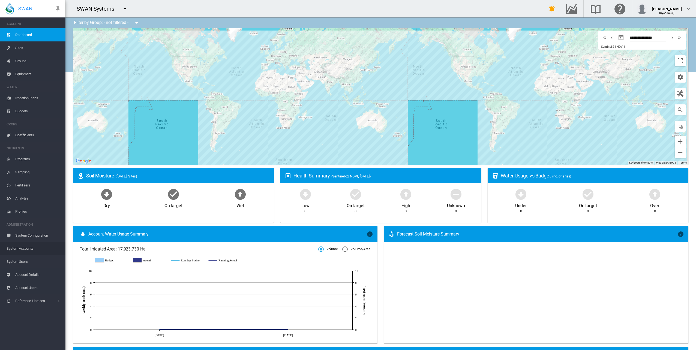
click at [28, 248] on span "System Accounts" at bounding box center [34, 248] width 55 height 13
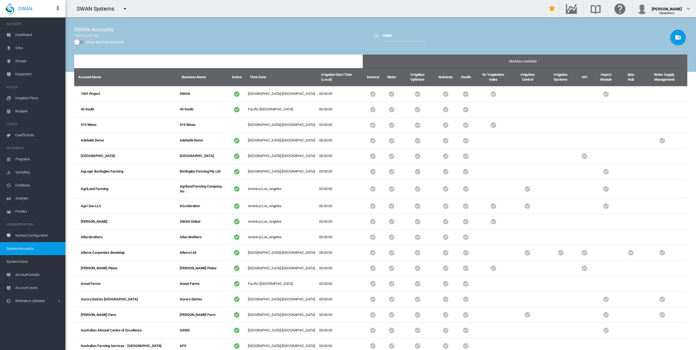
click at [26, 260] on span "System Users" at bounding box center [34, 261] width 55 height 13
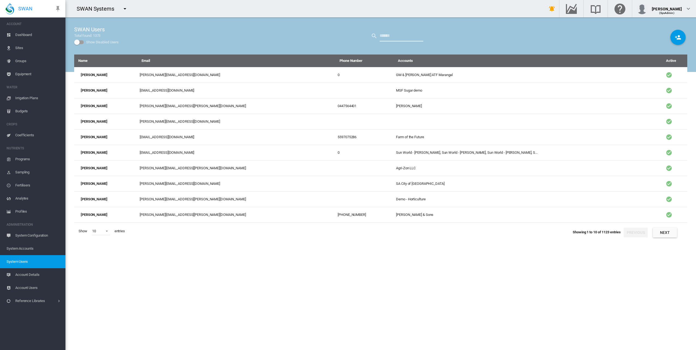
click at [407, 33] on input "text" at bounding box center [402, 36] width 44 height 11
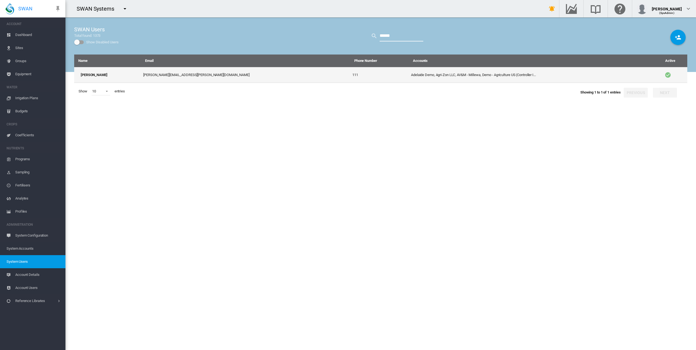
type input "******"
click at [249, 71] on td "[PERSON_NAME][EMAIL_ADDRESS][PERSON_NAME][DOMAIN_NAME]" at bounding box center [245, 75] width 209 height 16
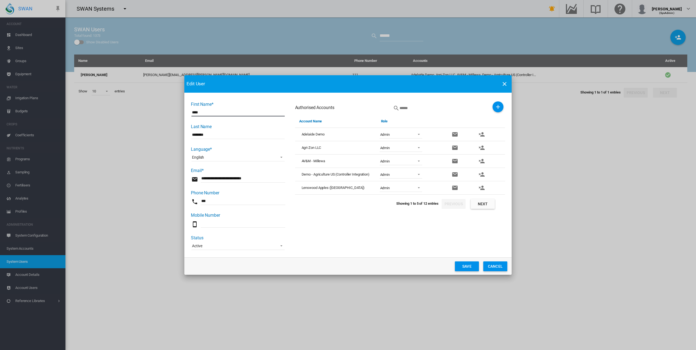
click at [486, 204] on button "Next" at bounding box center [483, 204] width 24 height 10
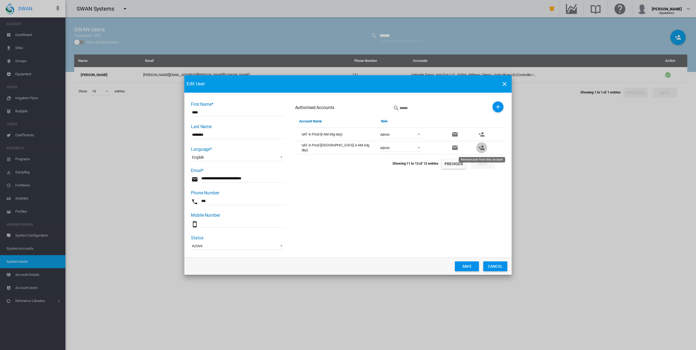
click at [484, 148] on md-icon "icon-account-remove" at bounding box center [481, 148] width 7 height 7
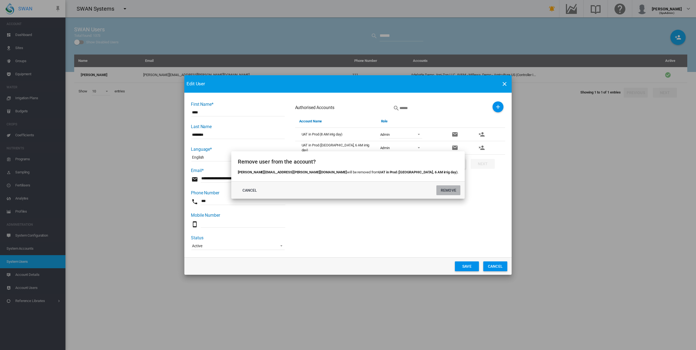
click at [436, 188] on button "REMOVE" at bounding box center [448, 190] width 24 height 10
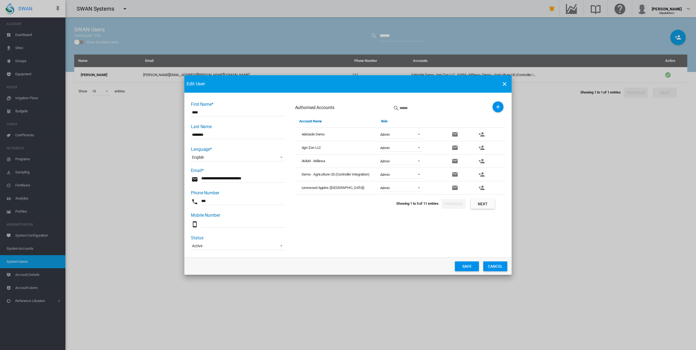
click at [482, 203] on button "Next" at bounding box center [483, 204] width 24 height 10
click at [480, 204] on button "Next" at bounding box center [483, 204] width 24 height 10
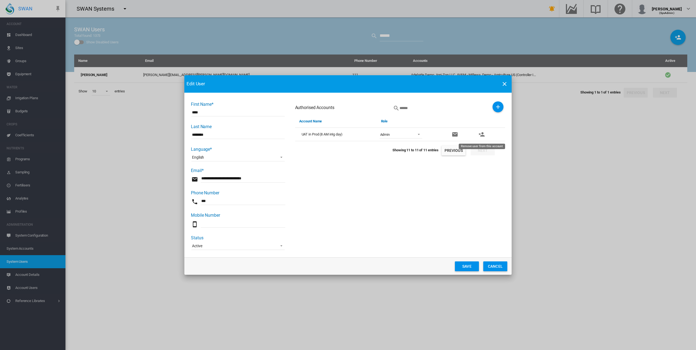
click at [482, 133] on md-icon "icon-account-remove" at bounding box center [481, 134] width 7 height 7
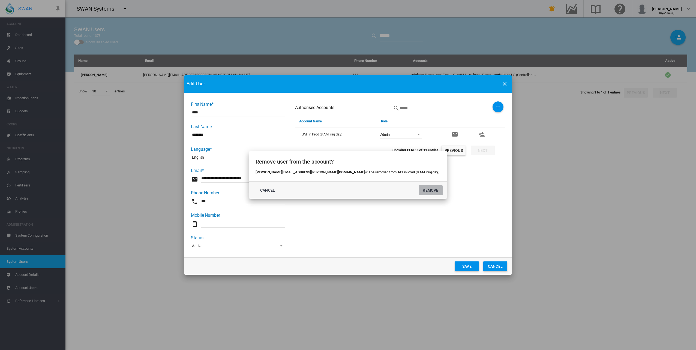
click at [419, 190] on button "REMOVE" at bounding box center [431, 190] width 24 height 10
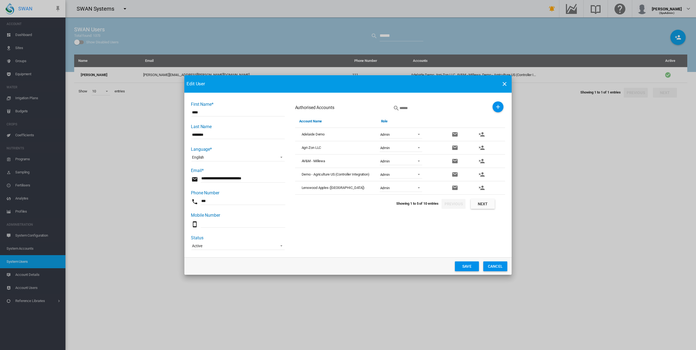
click at [487, 204] on button "Next" at bounding box center [483, 204] width 24 height 10
click at [482, 147] on md-icon "icon-account-remove" at bounding box center [481, 148] width 7 height 7
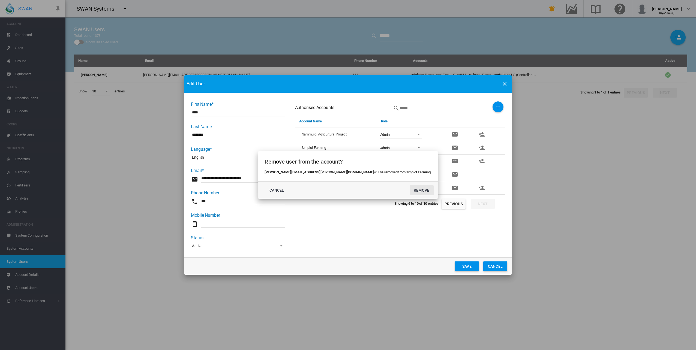
click at [410, 189] on button "REMOVE" at bounding box center [422, 190] width 24 height 10
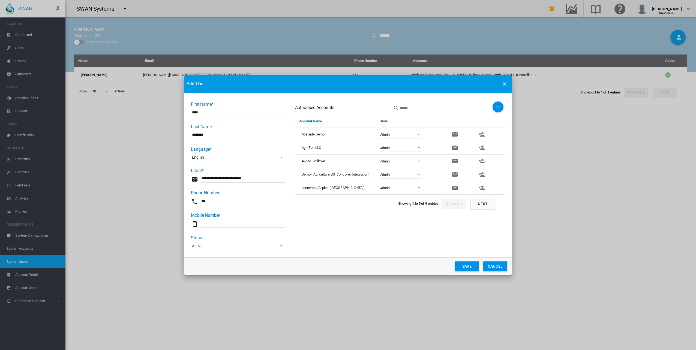
click at [485, 203] on button "Next" at bounding box center [483, 204] width 24 height 10
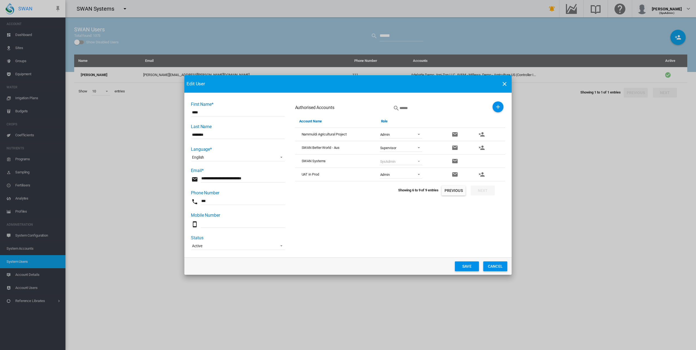
click at [454, 189] on button "Previous" at bounding box center [454, 191] width 24 height 10
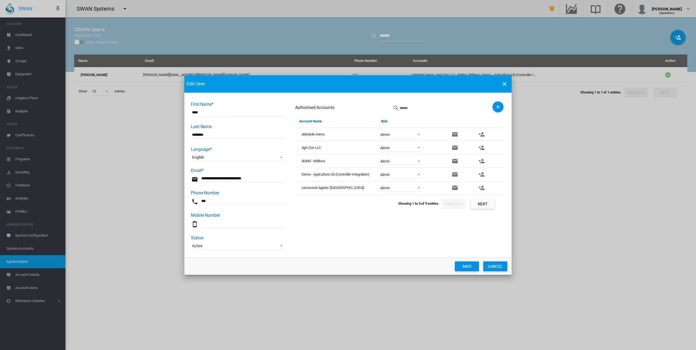
click at [508, 83] on md-icon "icon-close" at bounding box center [504, 84] width 7 height 7
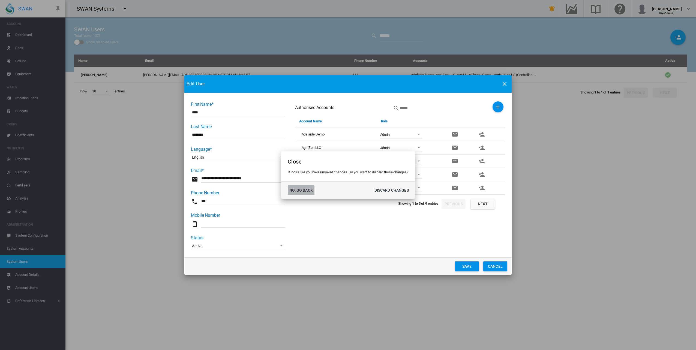
click at [292, 189] on button "NO, GO BACK" at bounding box center [301, 190] width 27 height 10
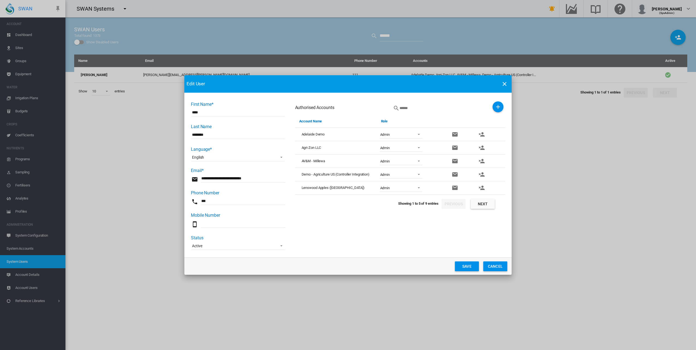
click at [464, 264] on button "Save" at bounding box center [467, 267] width 24 height 10
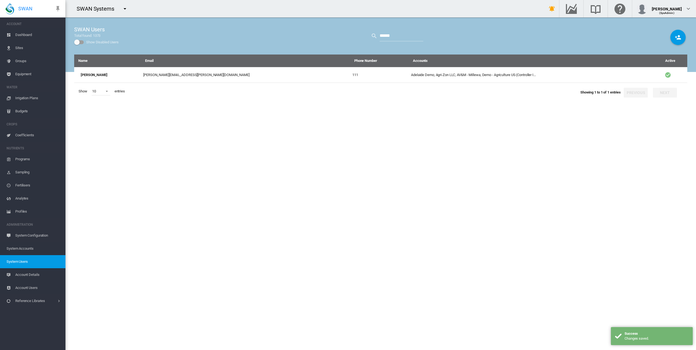
click at [28, 34] on span "Dashboard" at bounding box center [38, 34] width 46 height 13
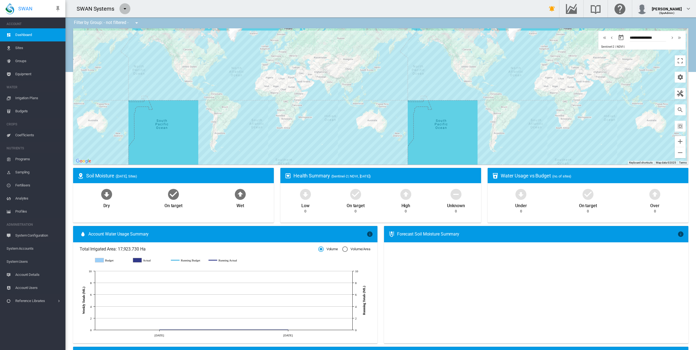
click at [124, 10] on md-icon "icon-menu-down" at bounding box center [125, 8] width 7 height 7
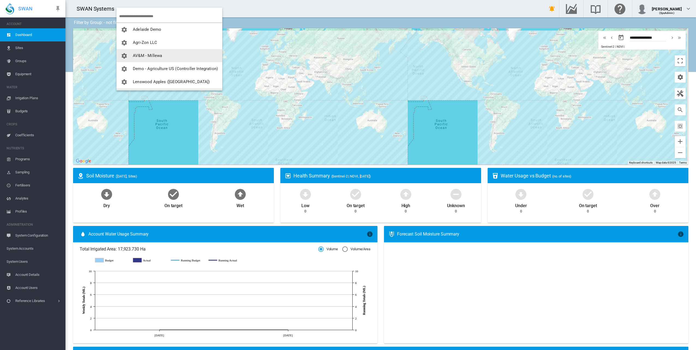
scroll to position [39, 0]
click at [157, 82] on button "UAT in Prod" at bounding box center [169, 81] width 106 height 13
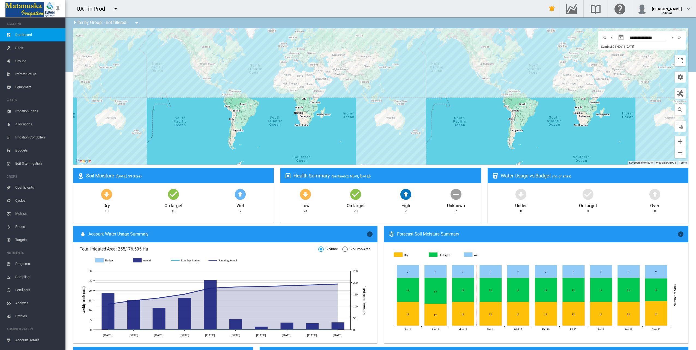
click at [15, 45] on link "Sites" at bounding box center [32, 47] width 65 height 13
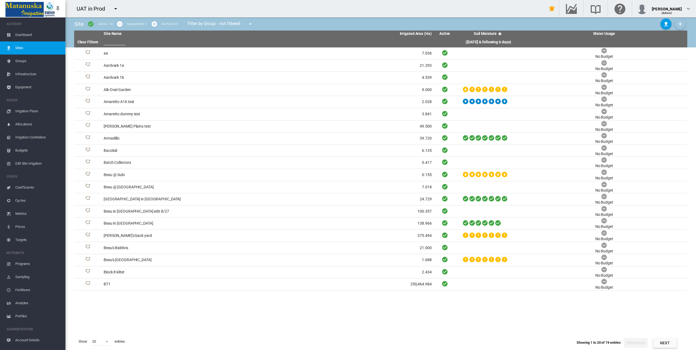
click at [679, 24] on md-icon "icon-plus" at bounding box center [680, 24] width 7 height 7
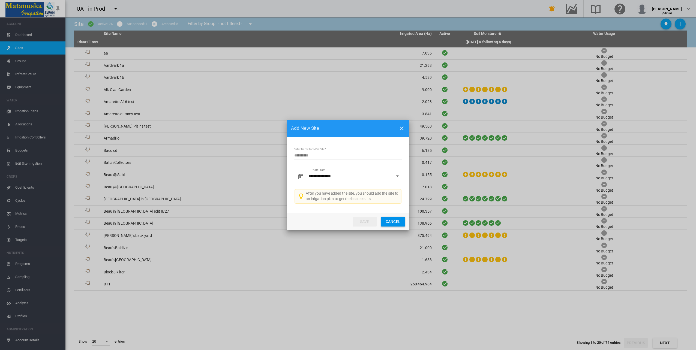
click at [314, 158] on input "Enter Name for NEW Site" at bounding box center [348, 155] width 109 height 8
type input "*********"
click at [361, 221] on button "Save" at bounding box center [365, 222] width 24 height 10
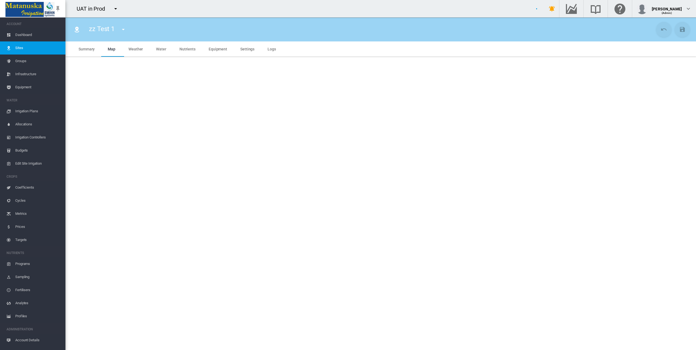
type input "*********"
type input "***"
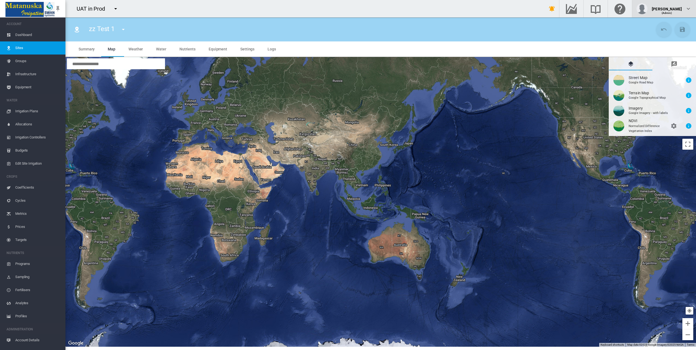
click at [677, 10] on div "[PERSON_NAME]" at bounding box center [667, 6] width 30 height 5
click at [666, 24] on button "My Profile" at bounding box center [664, 26] width 52 height 9
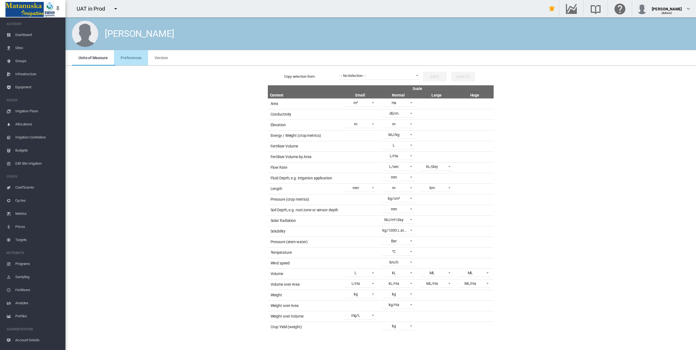
click at [134, 58] on span "Preferences" at bounding box center [131, 58] width 21 height 4
click at [163, 58] on span "Version" at bounding box center [161, 58] width 13 height 4
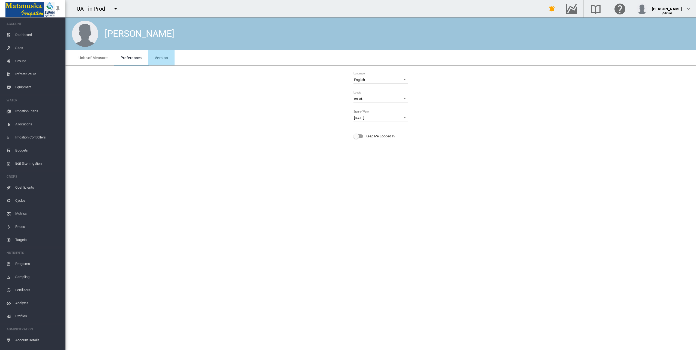
click at [163, 59] on span "Version" at bounding box center [161, 58] width 13 height 4
click at [22, 37] on span "Dashboard" at bounding box center [38, 34] width 46 height 13
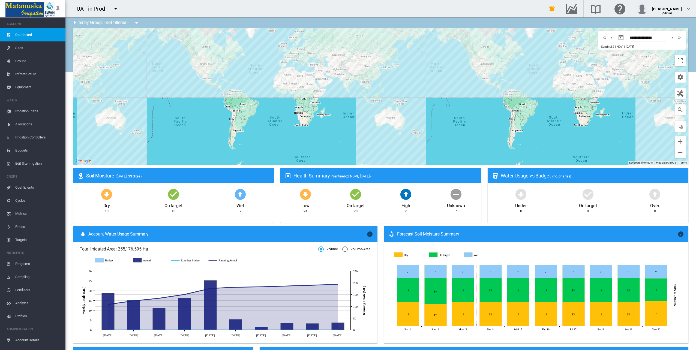
click at [29, 50] on span "Sites" at bounding box center [38, 47] width 46 height 13
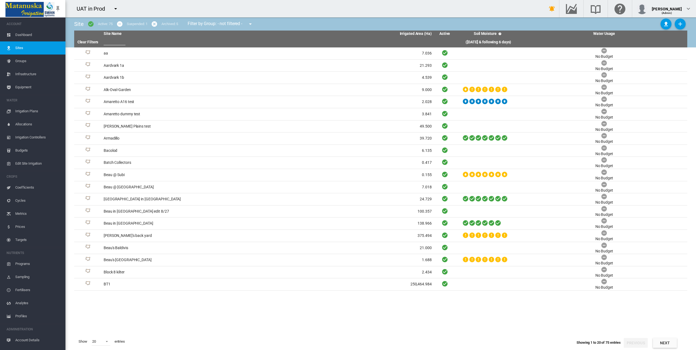
click at [24, 58] on span "Groups" at bounding box center [38, 61] width 46 height 13
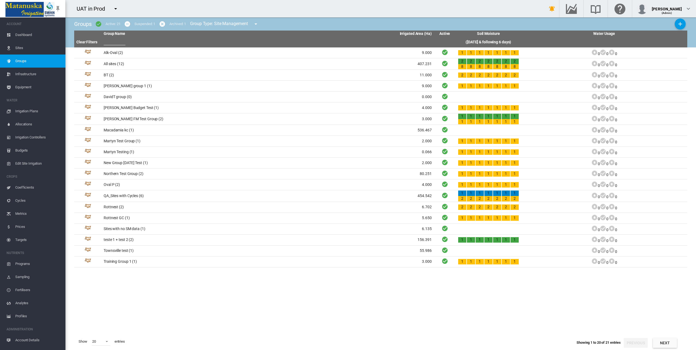
click at [29, 76] on span "Infrastructure" at bounding box center [38, 74] width 46 height 13
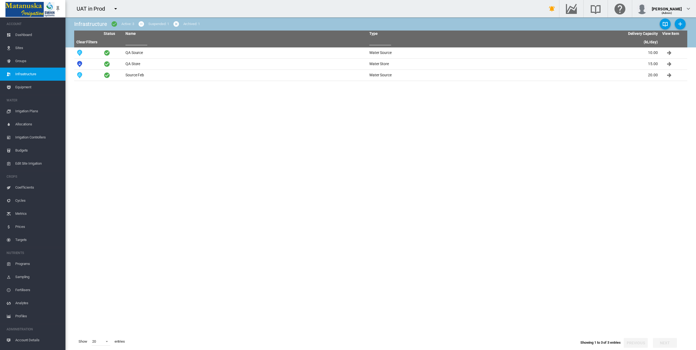
click at [29, 86] on span "Equipment" at bounding box center [38, 87] width 46 height 13
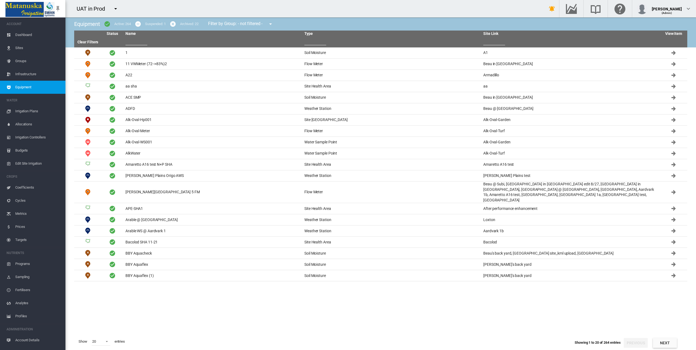
click at [20, 31] on span "Dashboard" at bounding box center [38, 34] width 46 height 13
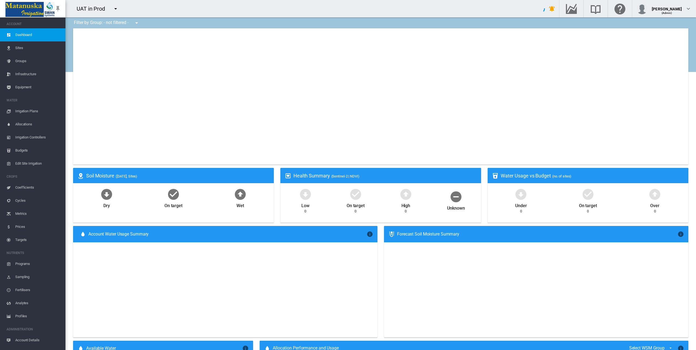
type input "**********"
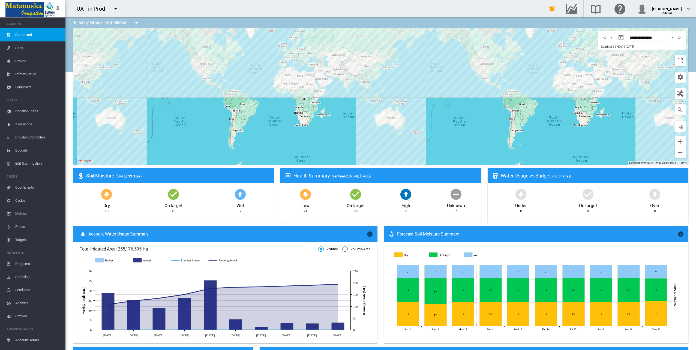
click at [19, 51] on span "Sites" at bounding box center [38, 47] width 46 height 13
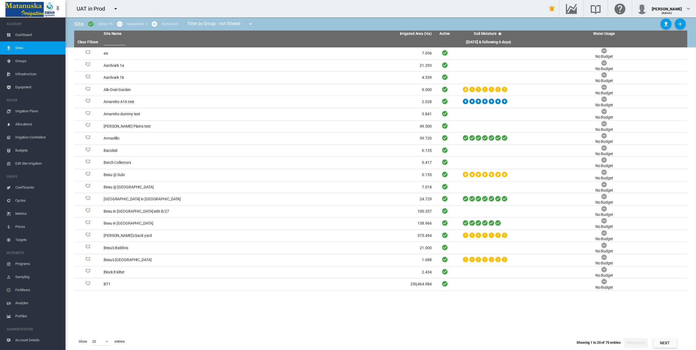
click at [34, 113] on span "Irrigation Plans" at bounding box center [38, 111] width 46 height 13
